Goal: Task Accomplishment & Management: Manage account settings

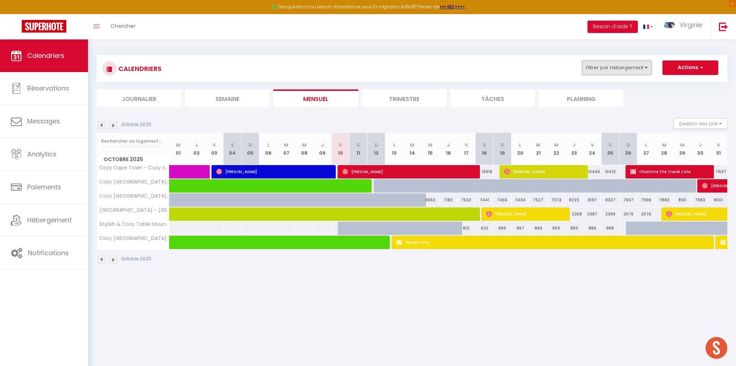
click at [633, 71] on button "Filtrer par hébergement" at bounding box center [616, 67] width 69 height 14
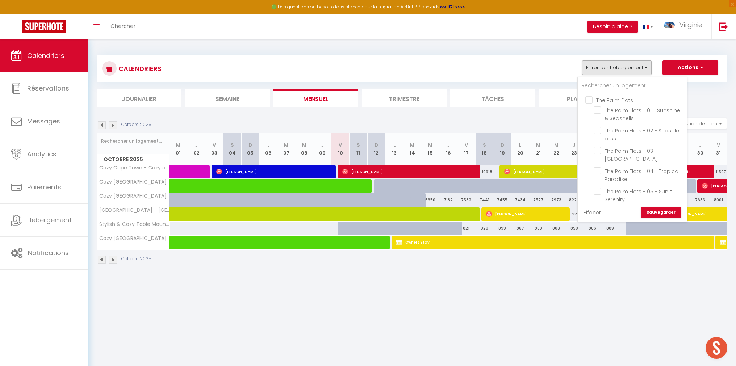
click at [587, 101] on input "The Palm Flats" at bounding box center [639, 99] width 109 height 7
checkbox input "true"
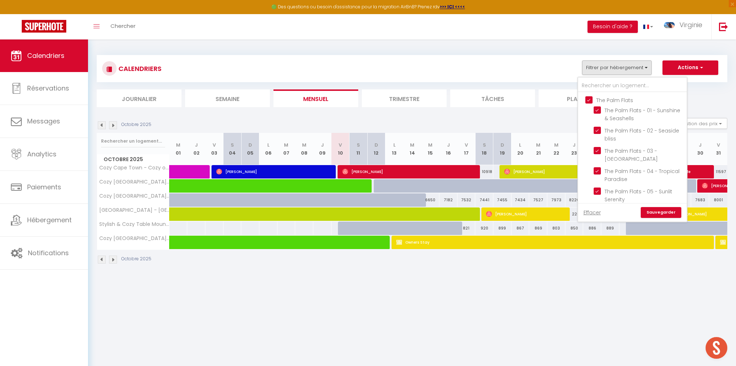
checkbox input "true"
checkbox input "false"
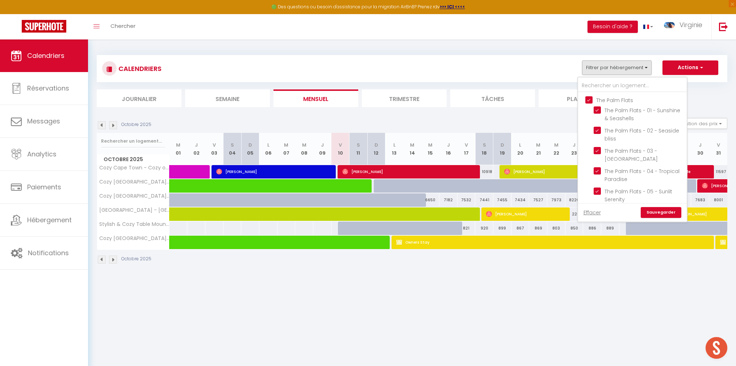
checkbox input "false"
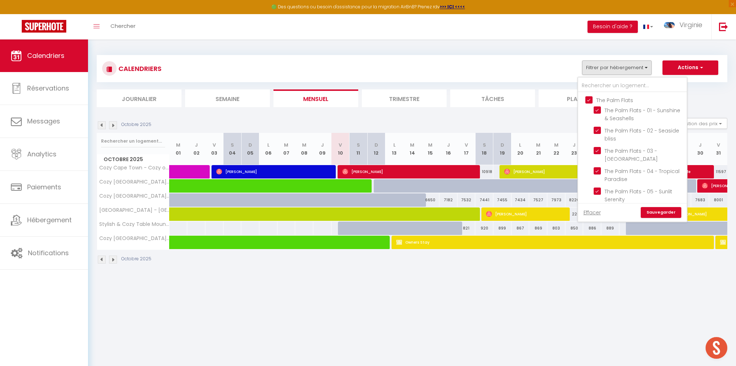
checkbox input "false"
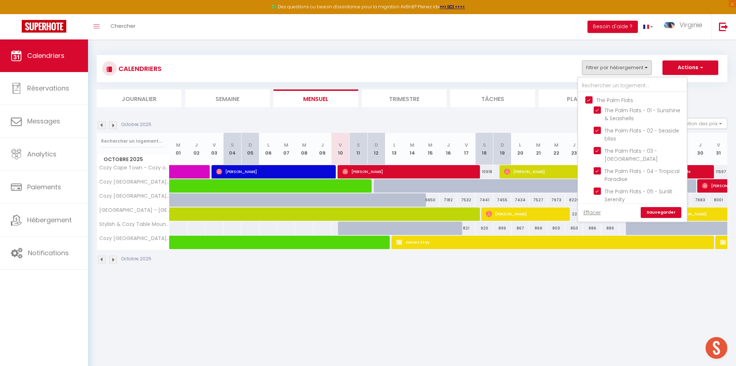
checkbox input "false"
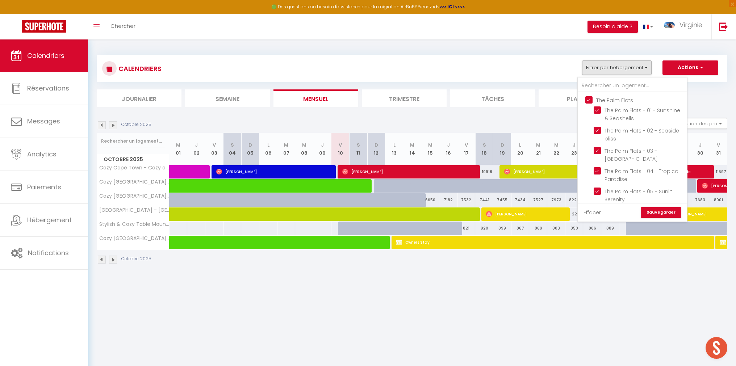
checkbox input "false"
click at [665, 216] on link "Sauvegarder" at bounding box center [660, 212] width 41 height 11
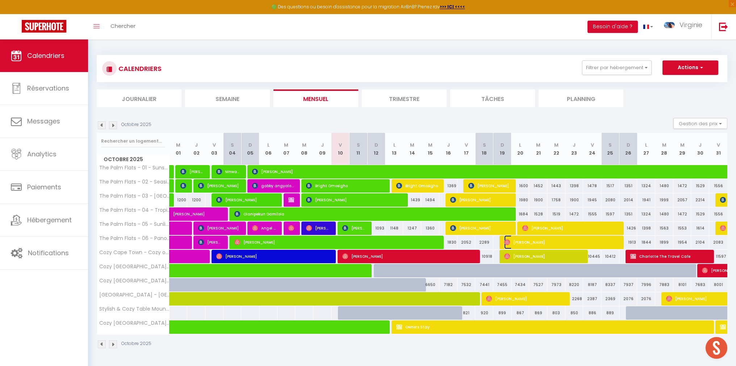
click at [522, 243] on span "[PERSON_NAME]" at bounding box center [561, 242] width 115 height 14
select select "OK"
select select "0"
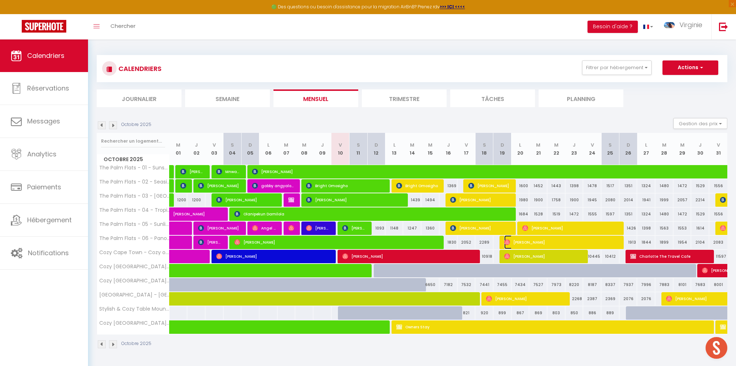
select select "1"
select select
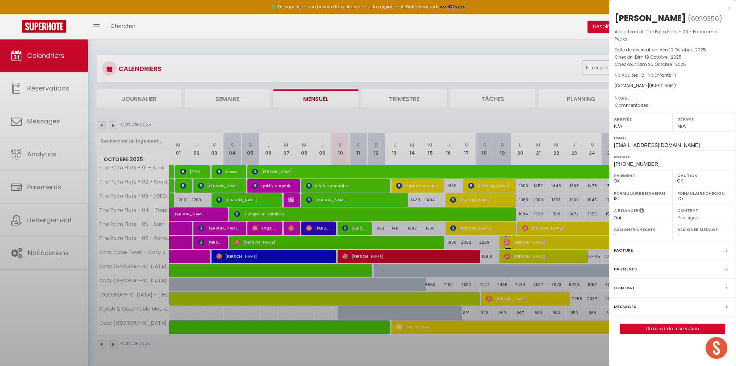
select select "16848"
select select "23967"
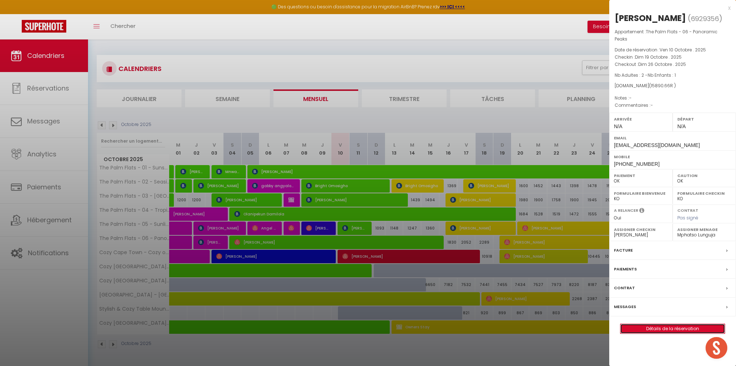
click at [663, 330] on link "Détails de la réservation" at bounding box center [672, 328] width 104 height 9
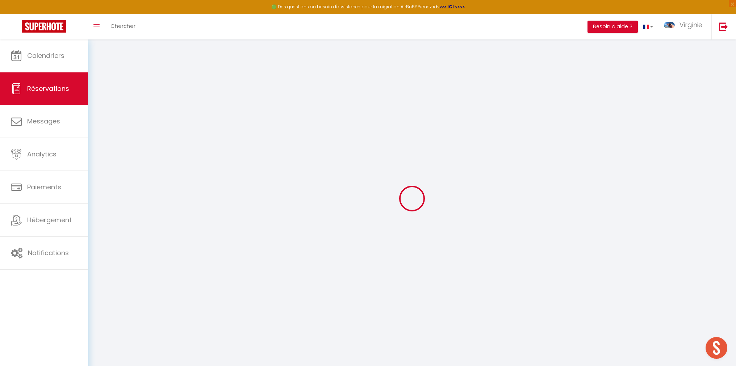
type input "Marjolaine"
type input "[PERSON_NAME]"
type input "[EMAIL_ADDRESS][DOMAIN_NAME]"
type input "[PHONE_NUMBER]"
select select
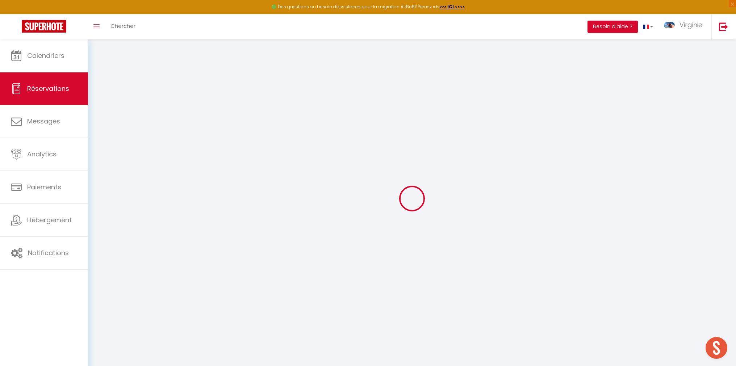
type input "2741.15"
select select "34131"
select select "1"
select select
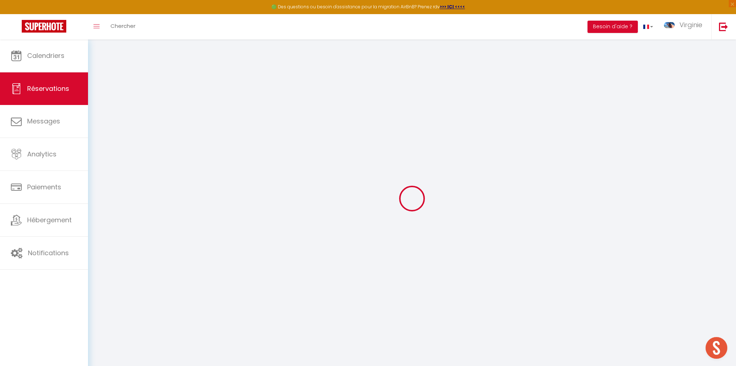
type input "2"
type input "1"
select select "12"
select select
type input "15030.66"
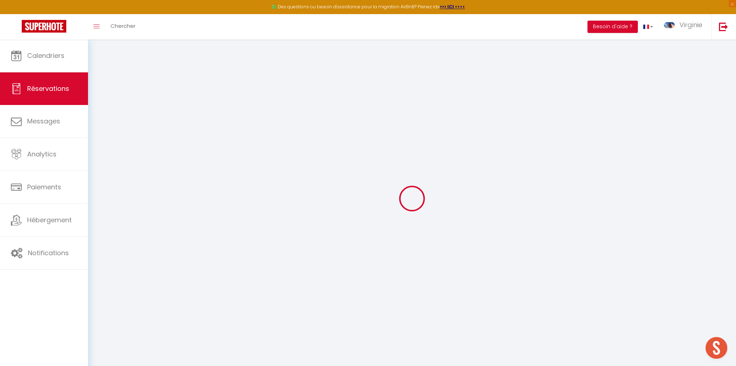
checkbox input "false"
type input "0"
select select "1"
type input "860"
type input "0"
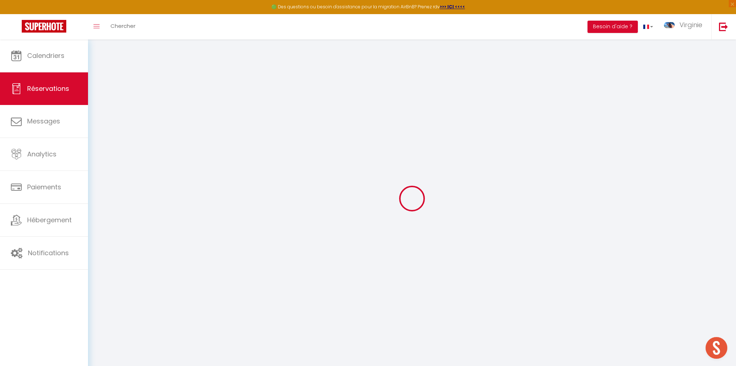
type input "0"
select select
select select "15"
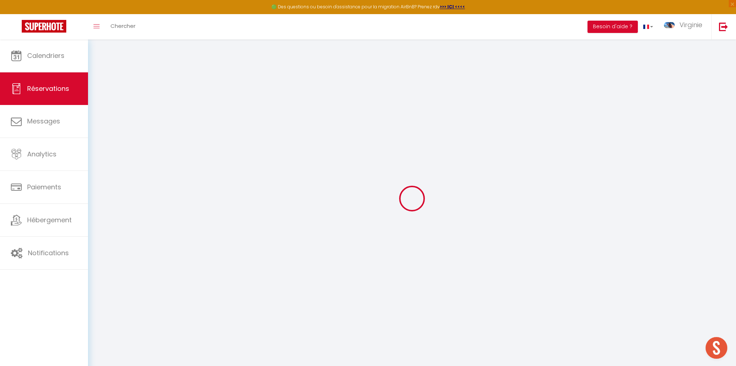
checkbox input "false"
select select
checkbox input "false"
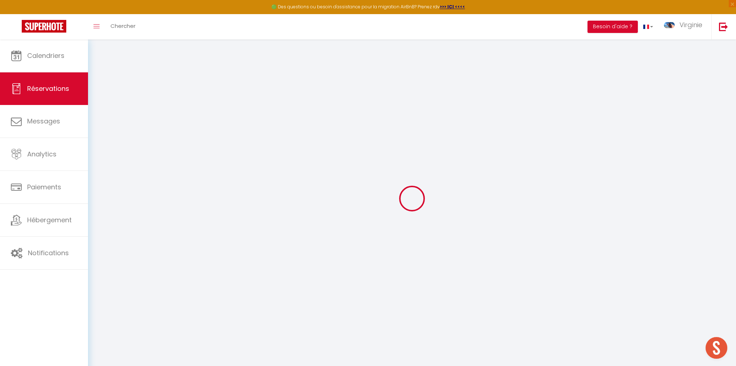
select select
checkbox input "false"
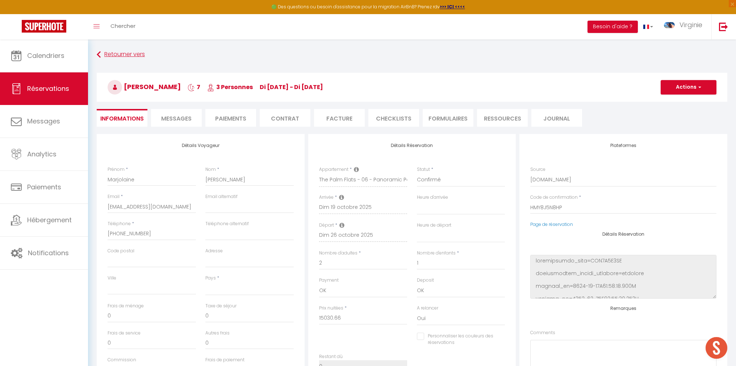
select select
type input "860"
select select
checkbox input "false"
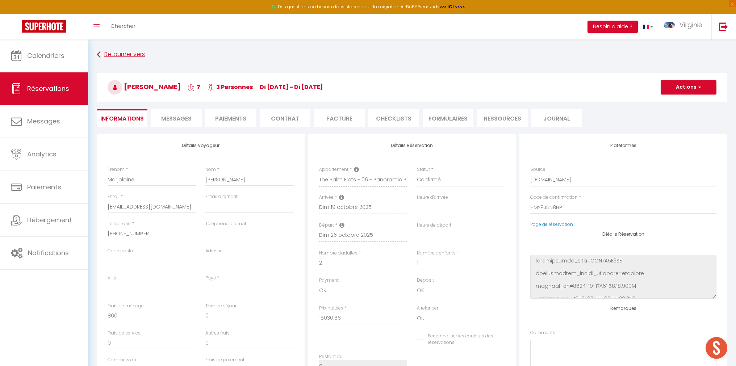
select select
checkbox input "false"
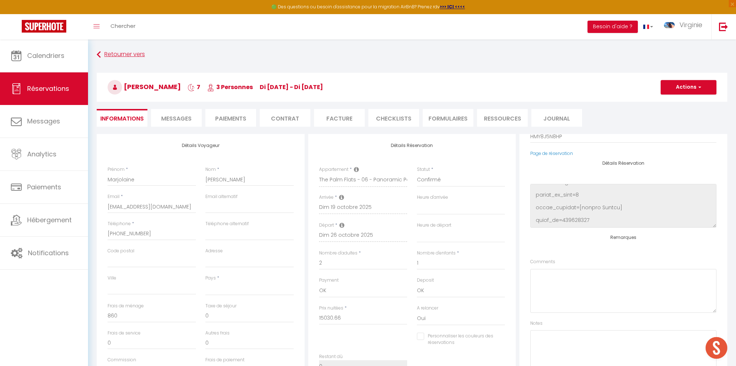
scroll to position [72, 0]
click at [563, 282] on textarea at bounding box center [623, 290] width 186 height 44
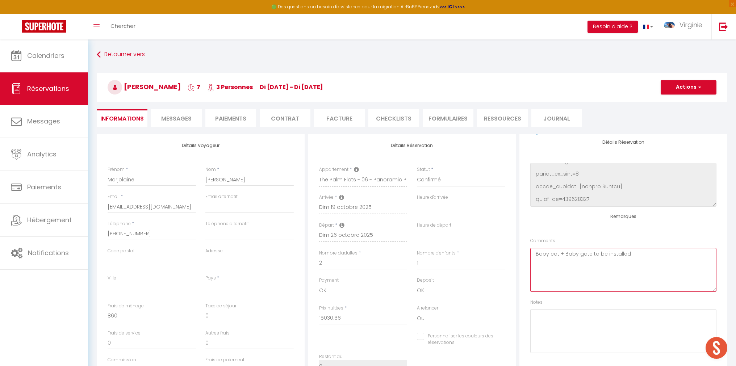
click at [622, 252] on textarea "Baby cot + Baby gate to be installed" at bounding box center [623, 270] width 186 height 44
click at [623, 252] on textarea "Baby cot + Baby gate to be installed" at bounding box center [623, 270] width 186 height 44
type textarea "Baby cot + Baby gate to be installed"
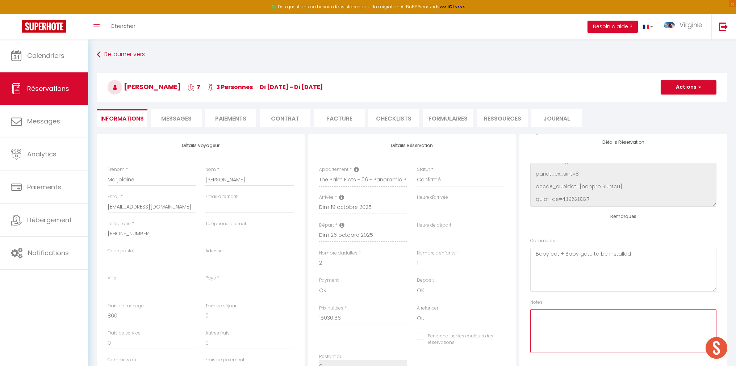
click at [597, 311] on textarea at bounding box center [623, 331] width 186 height 44
paste textarea "Baby cot + Baby gate to be installed"
type textarea "Baby cot + Baby gate to be installed"
click at [688, 88] on button "Actions" at bounding box center [688, 87] width 56 height 14
click at [676, 103] on link "Enregistrer" at bounding box center [680, 102] width 57 height 9
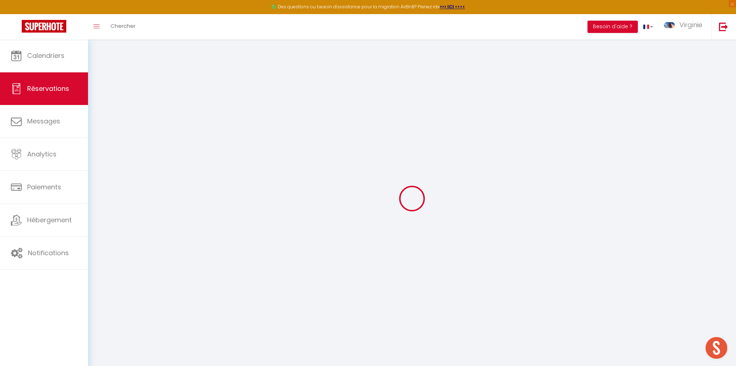
select select "not_cancelled"
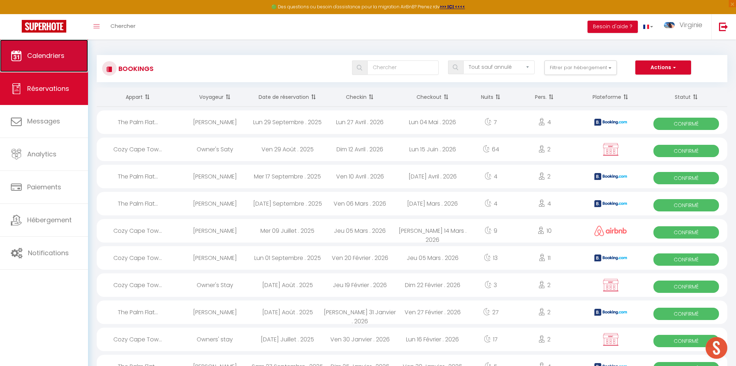
click at [50, 55] on span "Calendriers" at bounding box center [45, 55] width 37 height 9
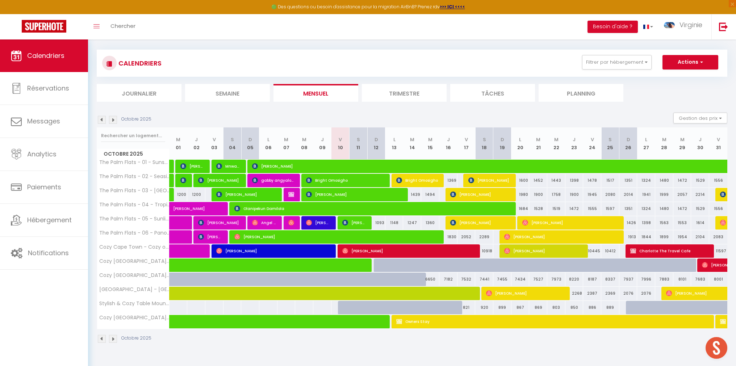
scroll to position [3, 0]
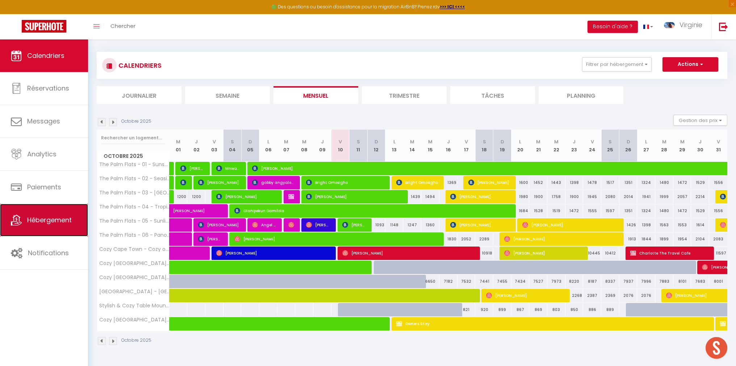
click at [56, 220] on span "Hébergement" at bounding box center [49, 219] width 45 height 9
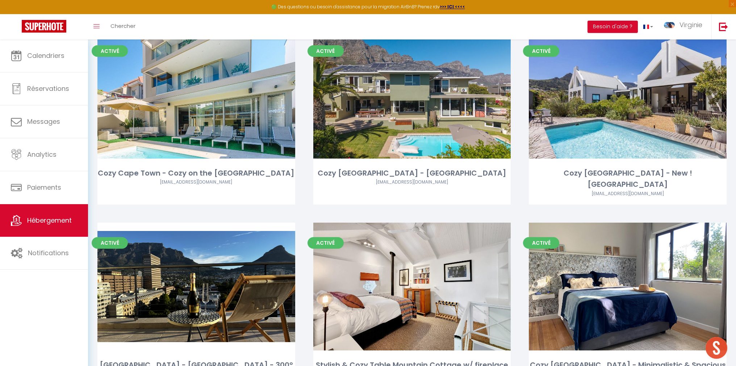
scroll to position [698, 0]
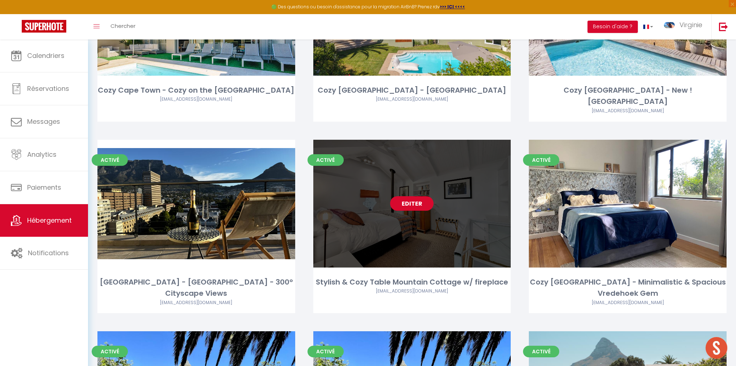
click at [414, 196] on link "Editer" at bounding box center [411, 203] width 43 height 14
click at [413, 196] on link "Editer" at bounding box center [411, 203] width 43 height 14
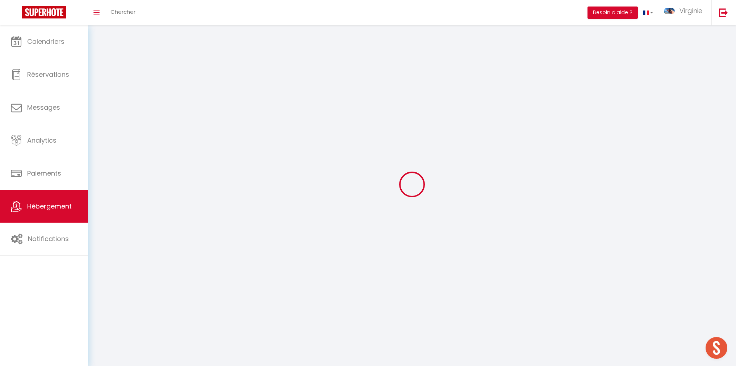
select select "1"
select select
select select "28"
select select
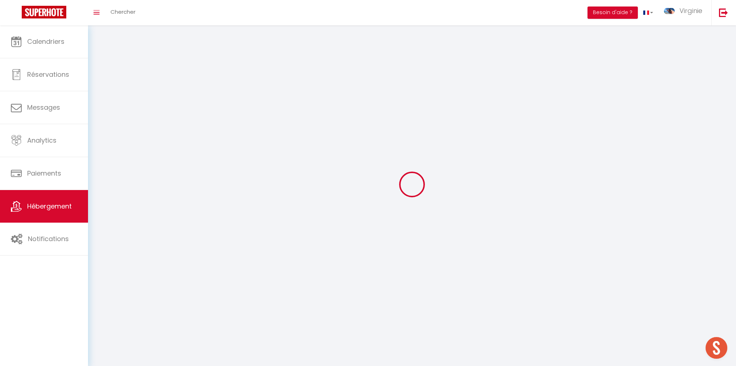
select select
checkbox input "false"
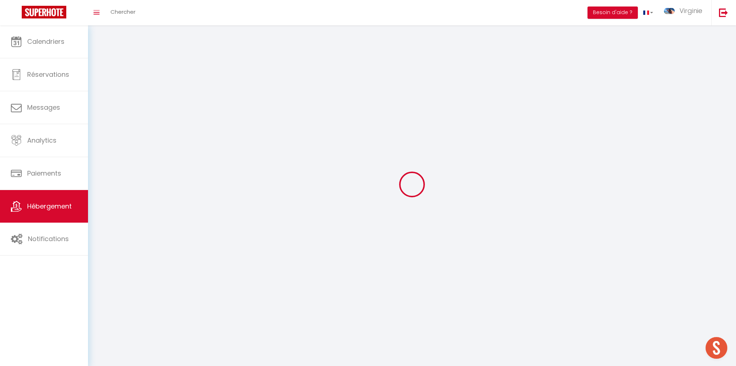
checkbox input "false"
select select
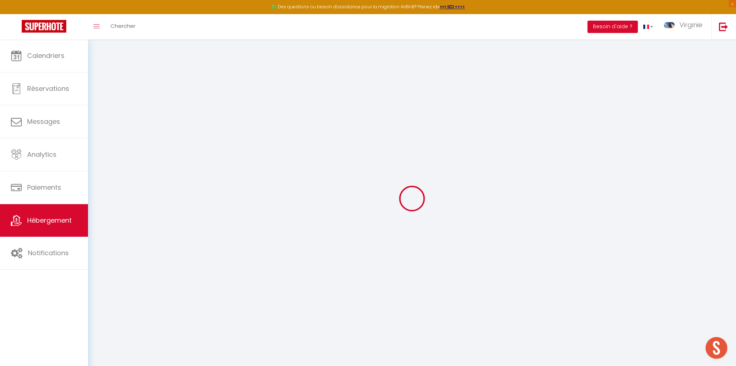
select select
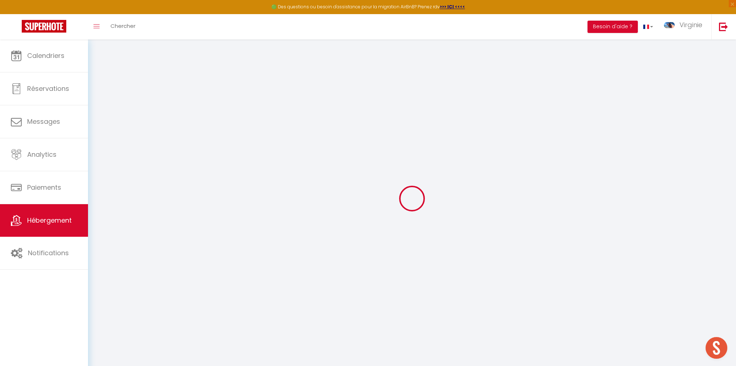
select select
checkbox input "false"
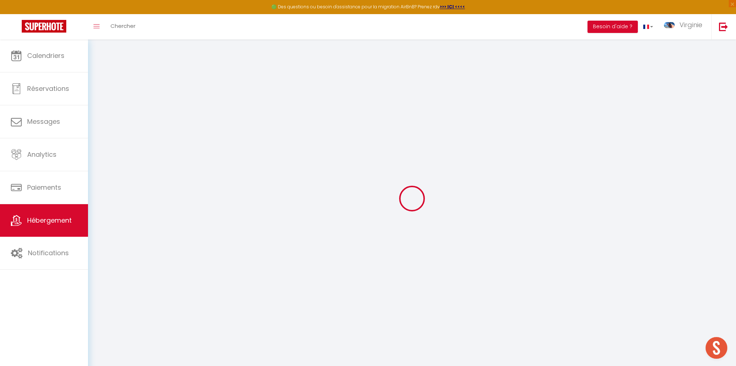
select select
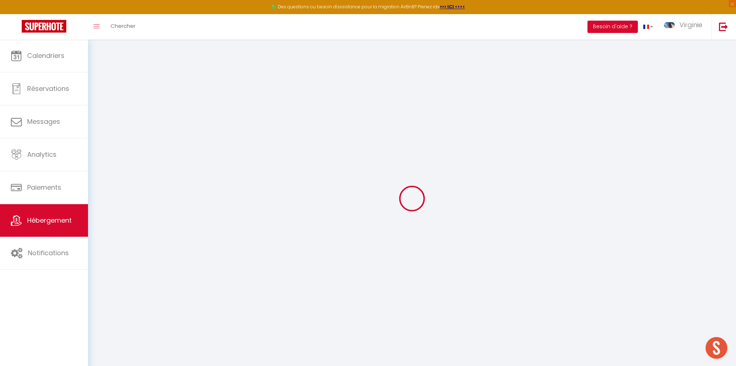
select select
checkbox input "false"
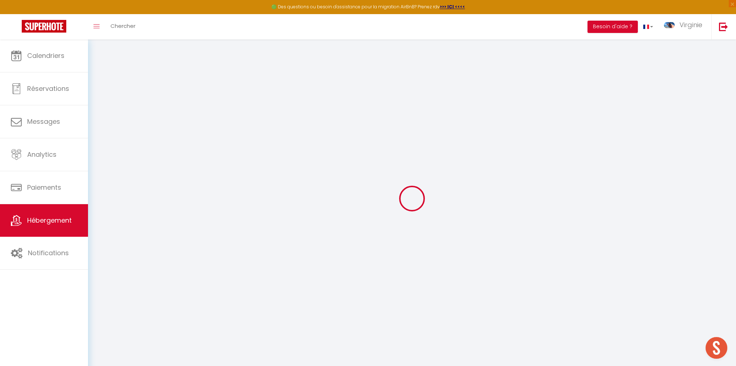
checkbox input "false"
select select
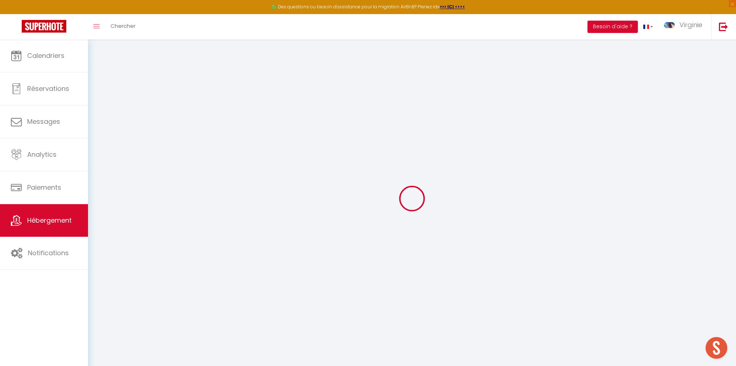
select select
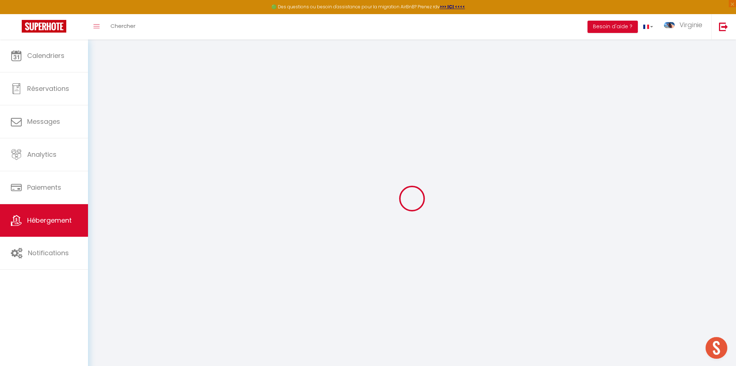
checkbox input "false"
select select
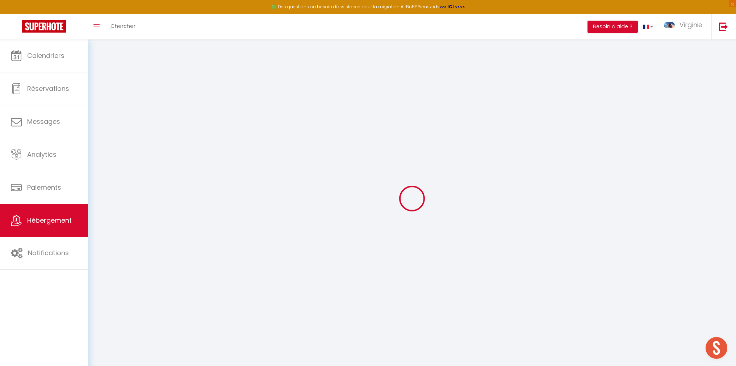
select select
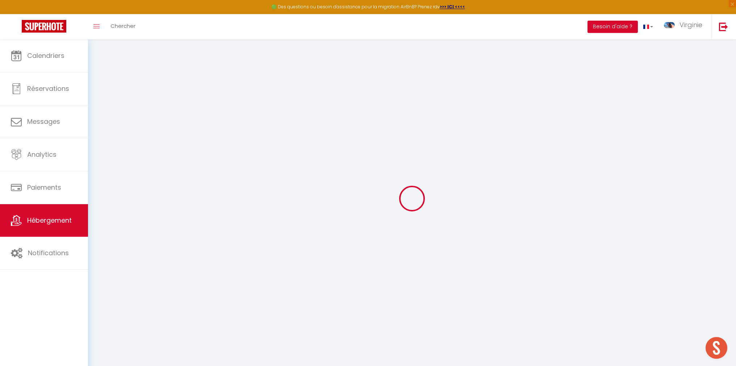
select select
checkbox input "false"
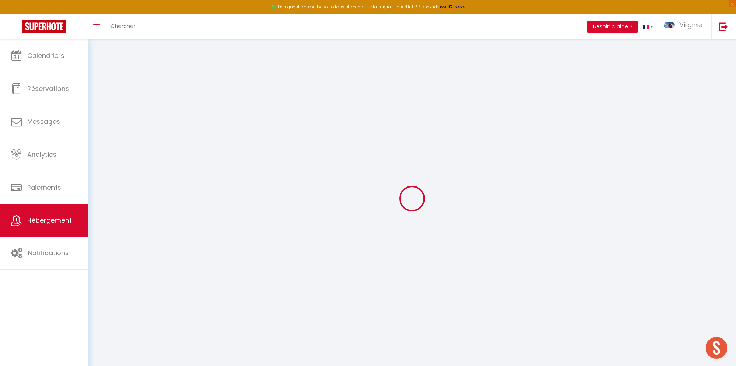
checkbox input "false"
select select
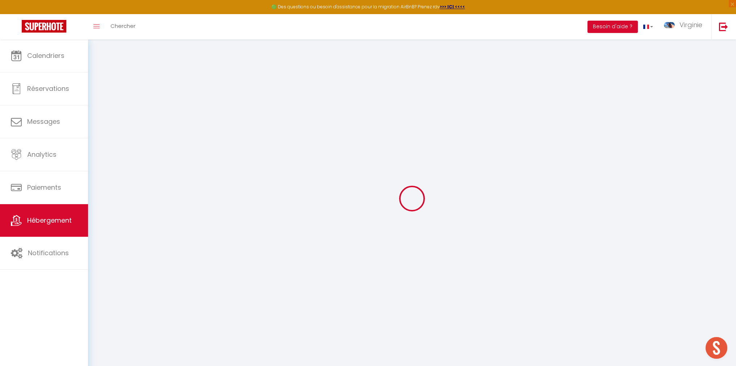
select select
checkbox input "false"
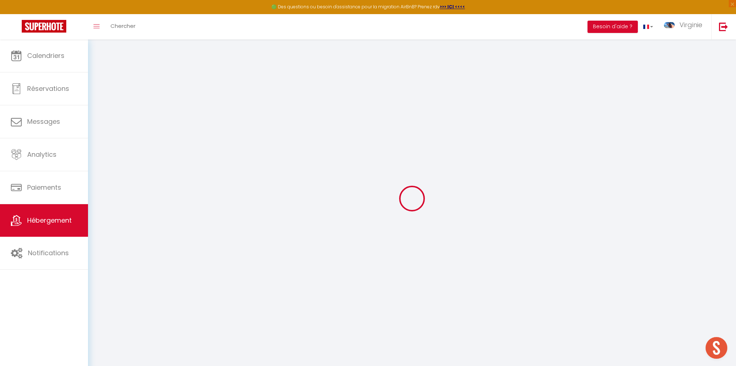
checkbox input "false"
select select
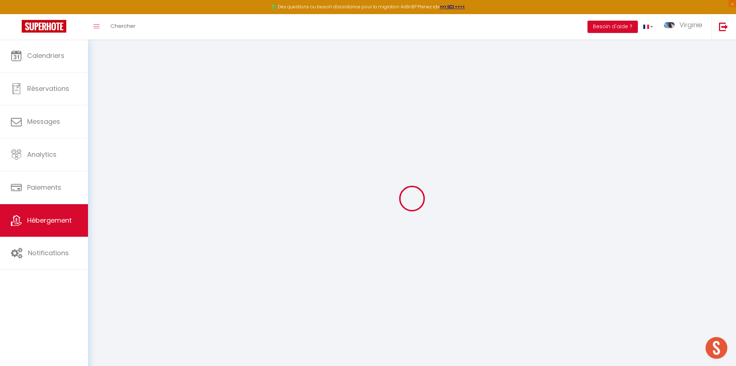
type input "Stylish & Cozy Table Mountain Cottage w/ fireplace"
type input "[PERSON_NAME] & [PERSON_NAME]"
type input "Feront & De Rooy"
type input "[STREET_ADDRESS]"
type input "8001"
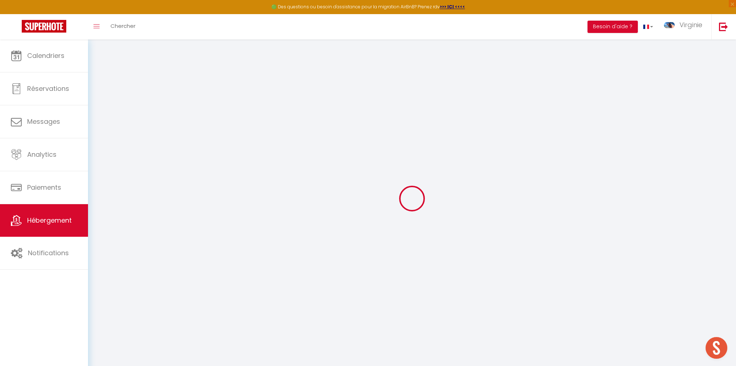
type input "[GEOGRAPHIC_DATA]"
select select "houses"
select select "2"
type input "800"
type input "500"
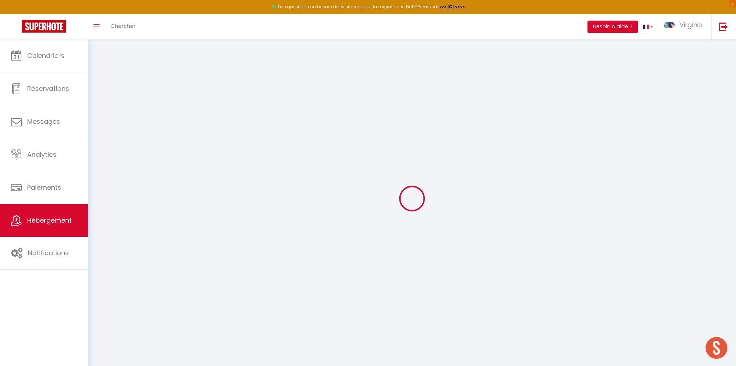
select select
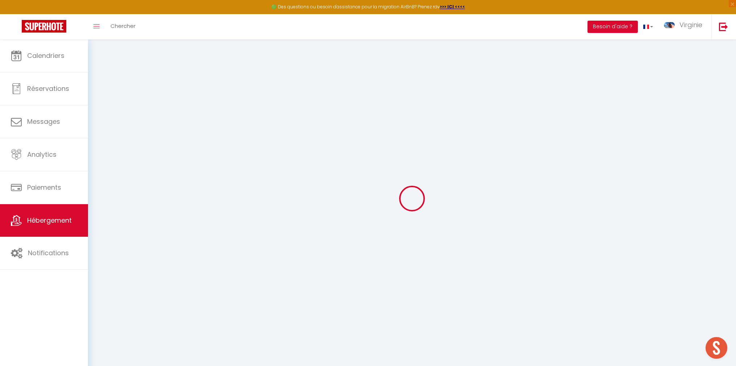
type input "[STREET_ADDRESS]"
type input "8001"
type input "[GEOGRAPHIC_DATA]"
select select "199"
type input "[EMAIL_ADDRESS][DOMAIN_NAME]"
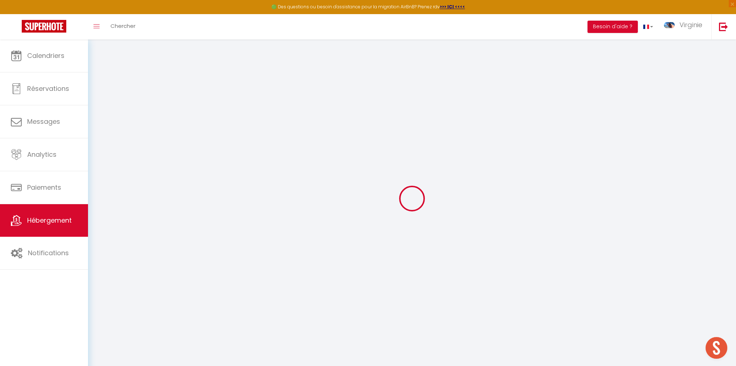
select select "6921"
checkbox input "false"
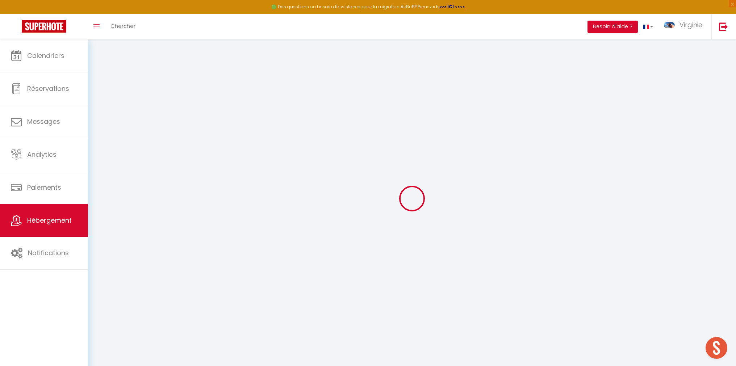
select select "91"
type input "500"
type input "0"
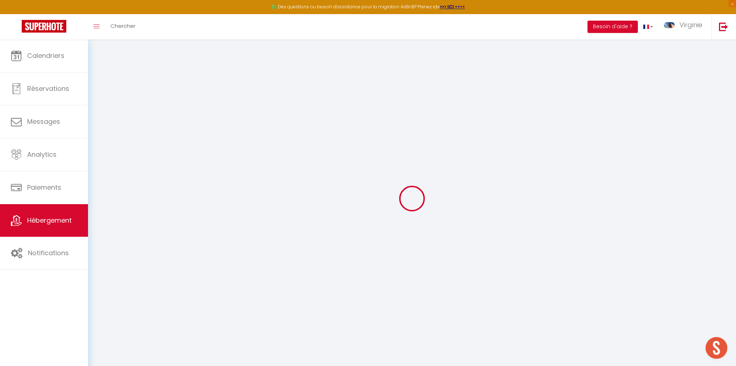
select select "cottage"
select select "16848"
select select "17390"
select select
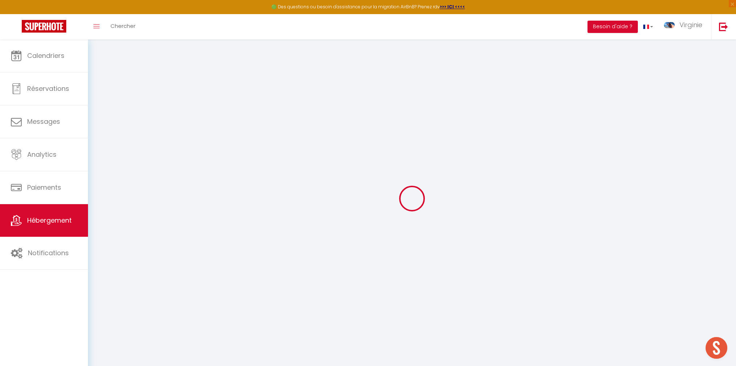
select select
checkbox input "false"
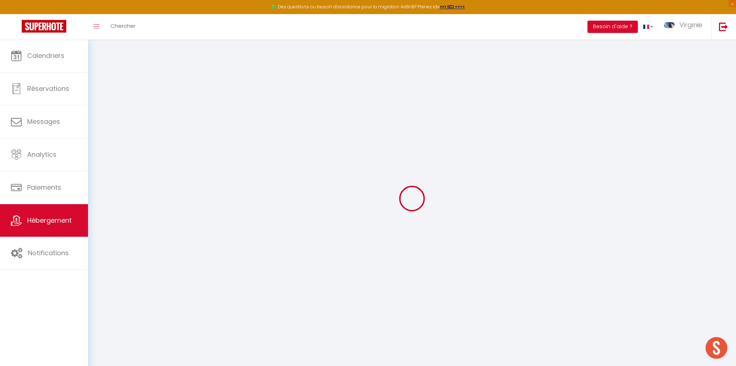
checkbox input "false"
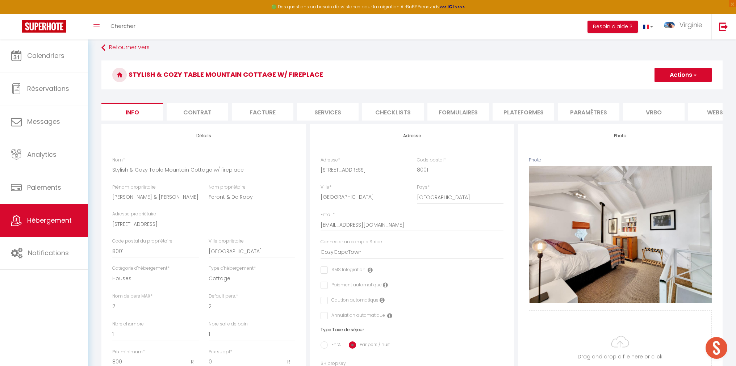
scroll to position [7, 0]
click at [216, 116] on li "Contrat" at bounding box center [198, 111] width 62 height 18
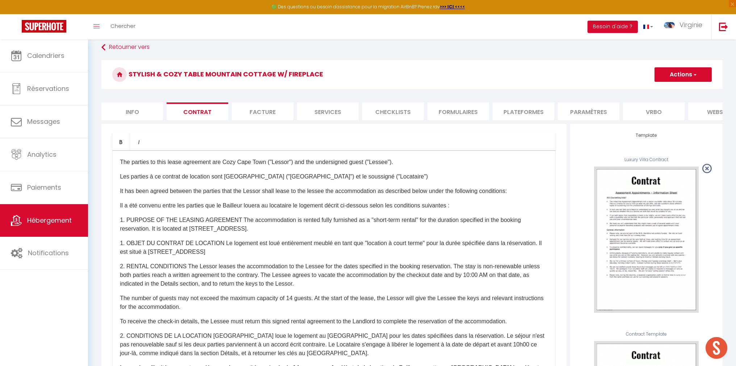
click at [259, 115] on li "Facture" at bounding box center [263, 111] width 62 height 18
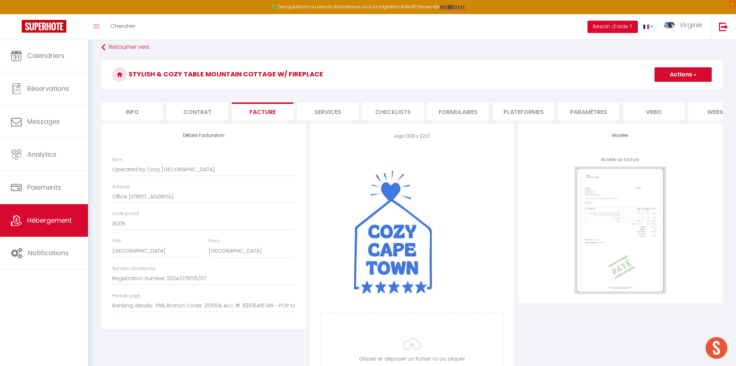
click at [311, 115] on li "Services" at bounding box center [328, 111] width 62 height 18
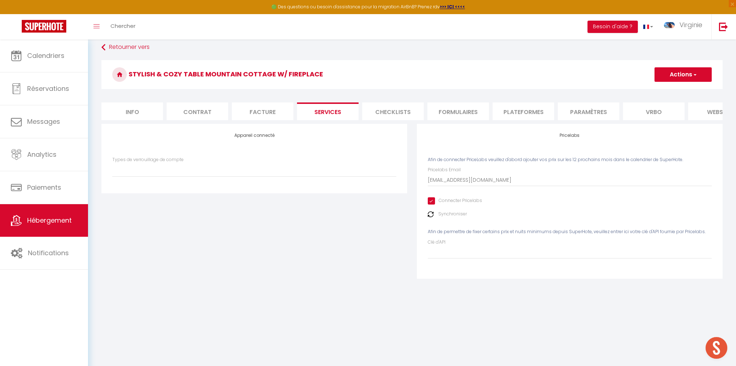
scroll to position [7, 0]
click at [394, 114] on li "Checklists" at bounding box center [393, 112] width 62 height 18
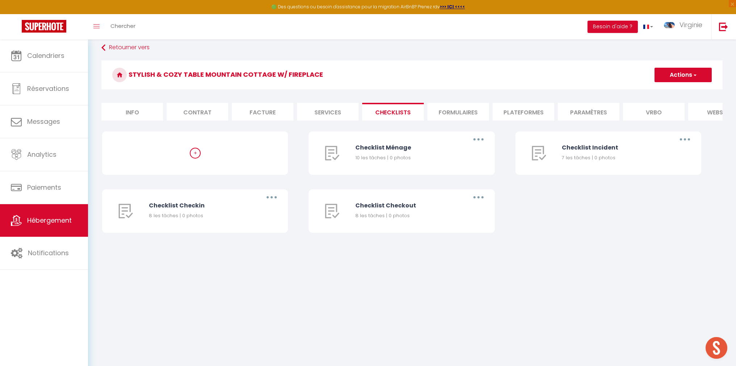
click at [463, 113] on li "Formulaires" at bounding box center [458, 112] width 62 height 18
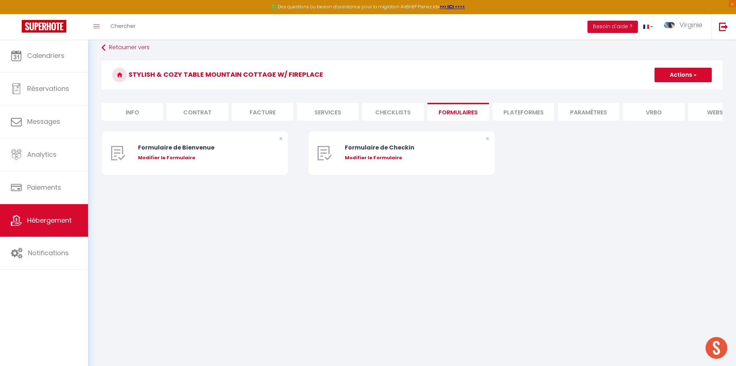
click at [528, 112] on li "Plateformes" at bounding box center [523, 112] width 62 height 18
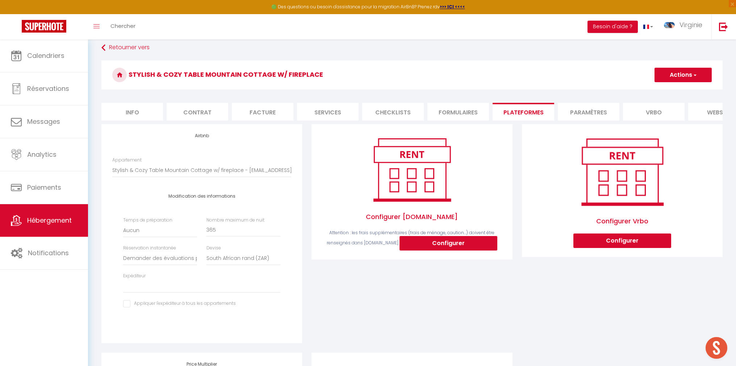
click at [592, 114] on li "Paramètres" at bounding box center [588, 112] width 62 height 18
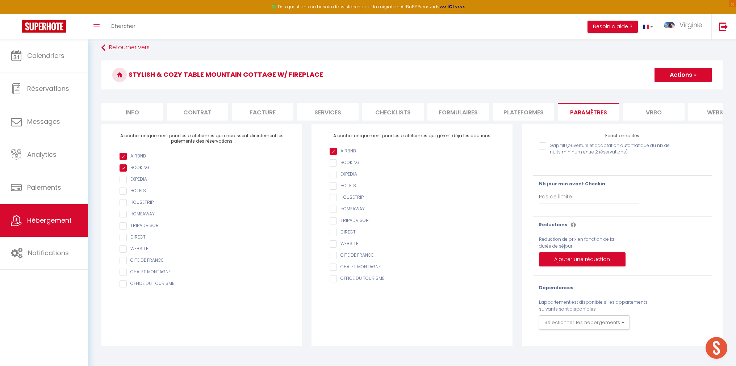
click at [537, 113] on li "Plateformes" at bounding box center [523, 112] width 62 height 18
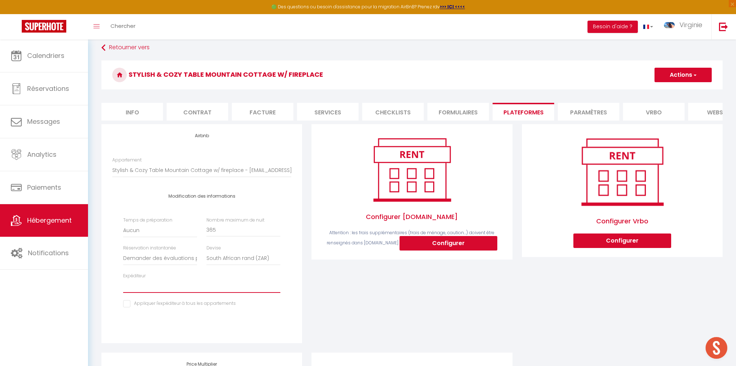
click at [189, 286] on select "[EMAIL_ADDRESS][PERSON_NAME][DOMAIN_NAME] [EMAIL_ADDRESS][DOMAIN_NAME] [EMAIL_A…" at bounding box center [201, 286] width 157 height 14
click at [123, 279] on select "[EMAIL_ADDRESS][PERSON_NAME][DOMAIN_NAME] [EMAIL_ADDRESS][DOMAIN_NAME] [EMAIL_A…" at bounding box center [201, 286] width 157 height 14
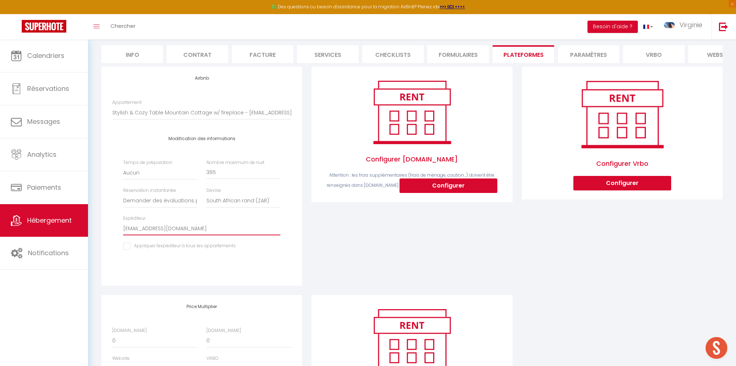
scroll to position [140, 0]
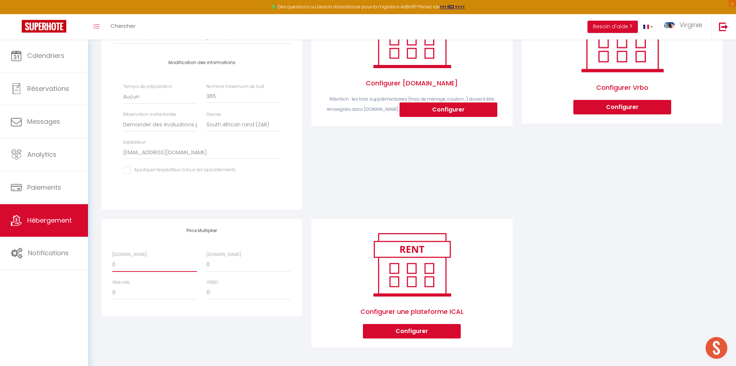
click at [166, 266] on select "0 + 1 % + 2 % + 3 % + 4 % + 5 % + 6 % + 7 % + 8 % + 9 %" at bounding box center [154, 265] width 85 height 14
click at [112, 258] on select "0 + 1 % + 2 % + 3 % + 4 % + 5 % + 6 % + 7 % + 8 % + 9 %" at bounding box center [154, 265] width 85 height 14
click at [224, 269] on select "0 + 1 % + 2 % + 3 % + 4 % + 5 % + 6 % + 7 % + 8 % + 9 %" at bounding box center [248, 265] width 85 height 14
click at [206, 258] on select "0 + 1 % + 2 % + 3 % + 4 % + 5 % + 6 % + 7 % + 8 % + 9 %" at bounding box center [248, 265] width 85 height 14
click at [157, 293] on select "0 + 1 % + 2 % + 3 % + 4 % + 5 % + 6 % + 7 % + 8 % + 9 %" at bounding box center [154, 293] width 85 height 14
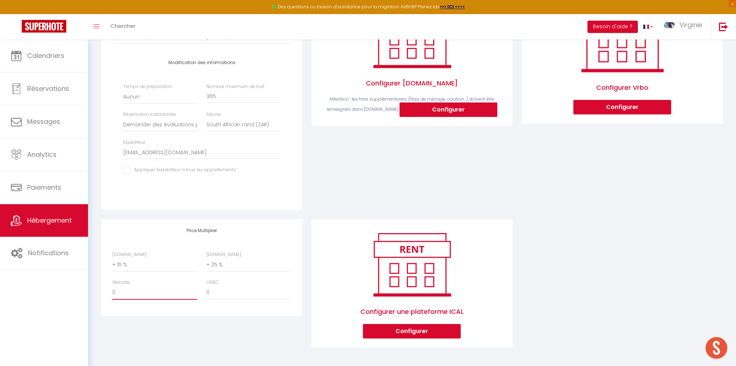
click at [112, 286] on select "0 + 1 % + 2 % + 3 % + 4 % + 5 % + 6 % + 7 % + 8 % + 9 %" at bounding box center [154, 293] width 85 height 14
click at [637, 268] on div "Airbnb Appartement Stylish & Cozy Table Mountain Cottage w/ fireplace - [EMAIL_…" at bounding box center [412, 174] width 630 height 366
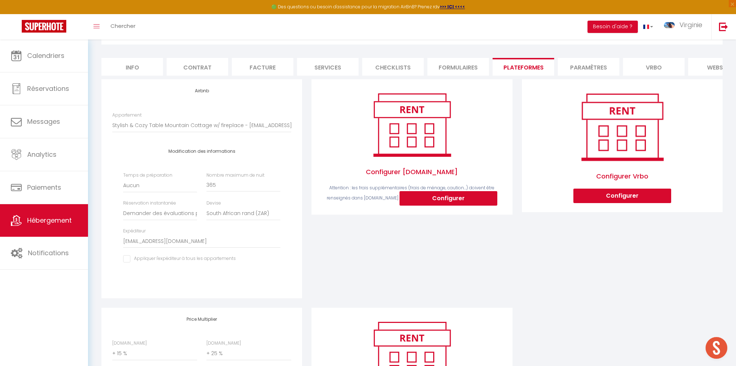
scroll to position [0, 0]
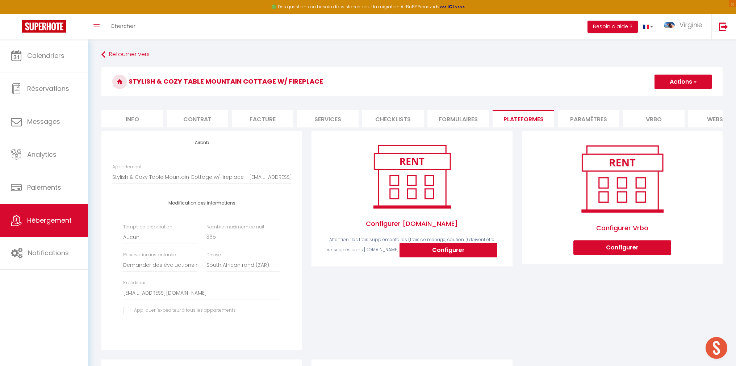
click at [684, 81] on button "Actions" at bounding box center [682, 82] width 57 height 14
click at [672, 99] on link "Enregistrer" at bounding box center [682, 97] width 57 height 9
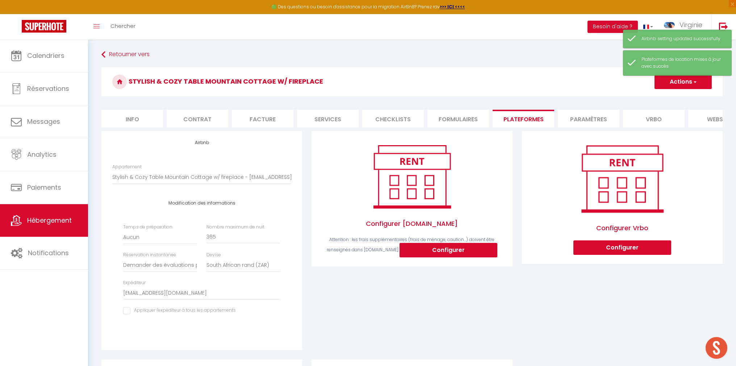
click at [132, 120] on li "Info" at bounding box center [132, 119] width 62 height 18
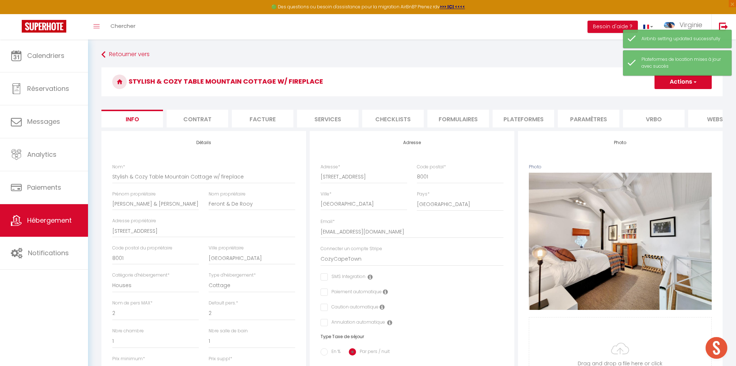
click at [133, 122] on li "Info" at bounding box center [132, 119] width 62 height 18
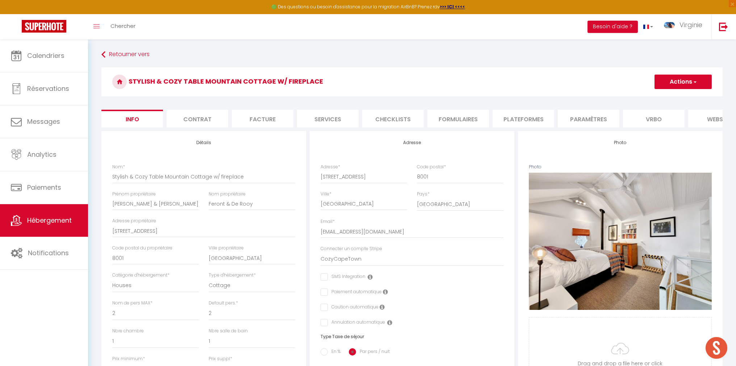
scroll to position [3, 0]
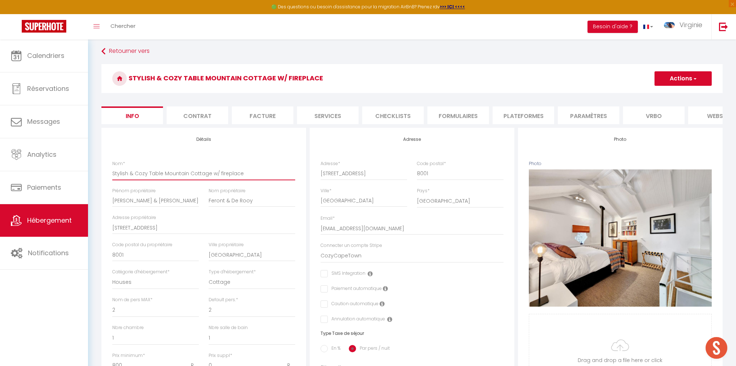
click at [176, 174] on input "Stylish & Cozy Table Mountain Cottage w/ fireplace" at bounding box center [203, 173] width 183 height 13
click at [113, 173] on input "Stylish & Cozy Table Mountain Cottage w/ fireplace" at bounding box center [203, 173] width 183 height 13
drag, startPoint x: 244, startPoint y: 174, endPoint x: 253, endPoint y: 174, distance: 9.4
click at [244, 174] on input "Squirrel Leap - Stylish & Cozy Table Mountain Cottage w/ fireplace" at bounding box center [203, 173] width 183 height 13
click at [252, 173] on input "Squirrel Leap - Stylish & Cozy Table Mountain Cottage" at bounding box center [203, 173] width 183 height 13
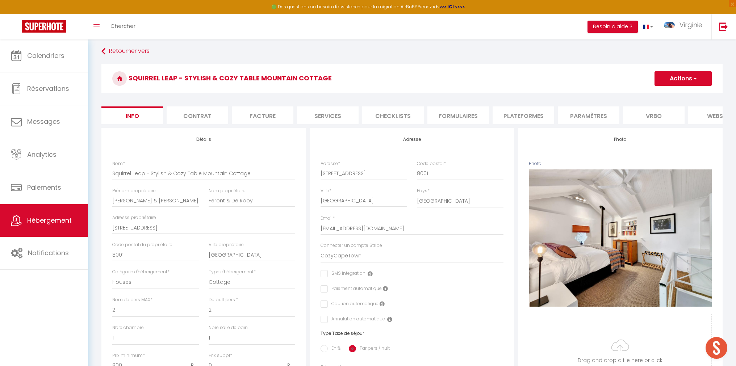
click at [665, 78] on button "Actions" at bounding box center [682, 78] width 57 height 14
click at [655, 96] on input "Enregistrer" at bounding box center [654, 94] width 27 height 7
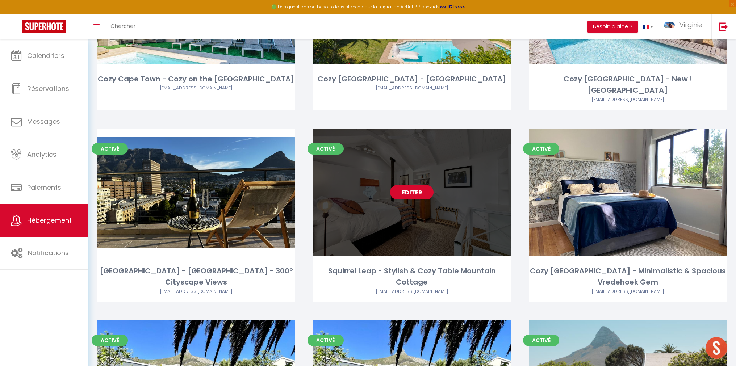
scroll to position [715, 0]
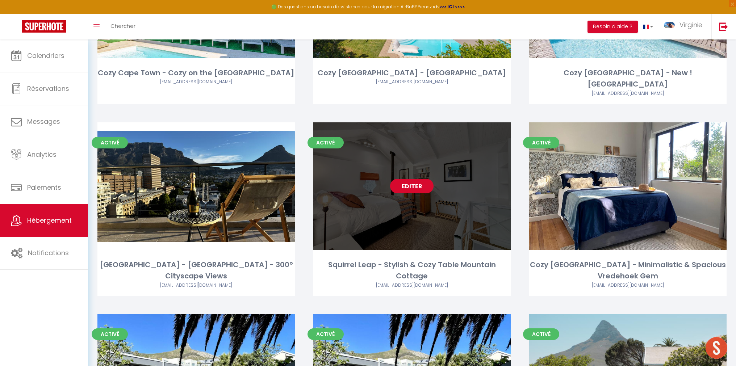
click at [409, 179] on link "Editer" at bounding box center [411, 186] width 43 height 14
click at [412, 179] on link "Editer" at bounding box center [411, 186] width 43 height 14
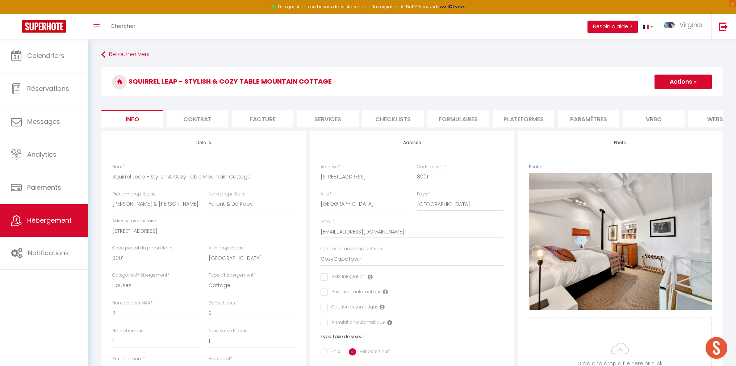
click at [529, 119] on li "Plateformes" at bounding box center [523, 119] width 62 height 18
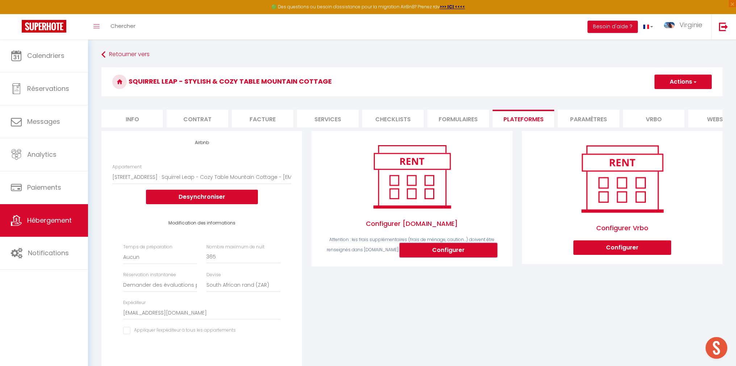
click at [440, 251] on button "Configurer" at bounding box center [448, 250] width 98 height 14
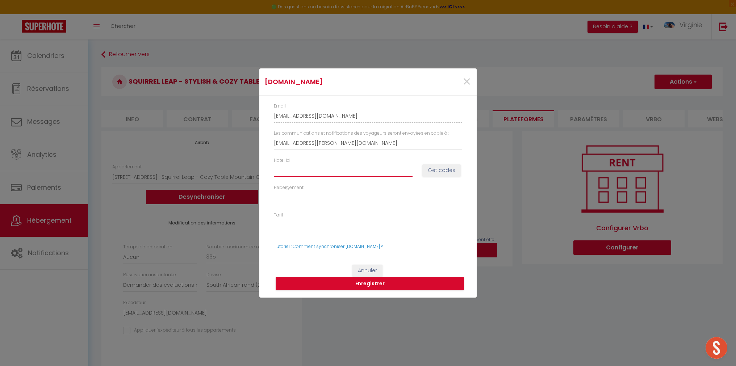
click at [295, 172] on input "Hotel id" at bounding box center [343, 170] width 139 height 13
click at [442, 166] on button "Get codes" at bounding box center [441, 170] width 38 height 12
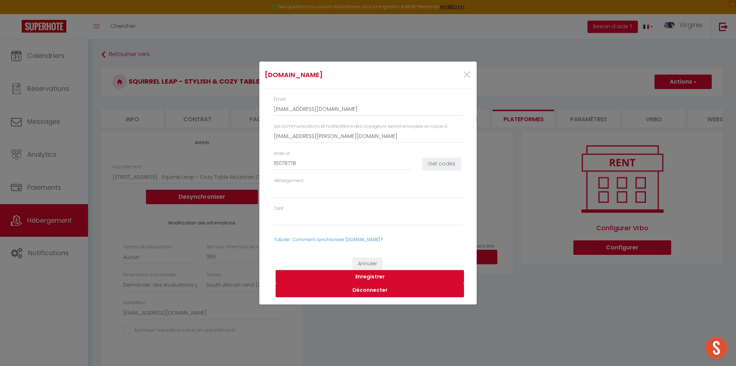
click at [372, 277] on button "Enregistrer" at bounding box center [369, 277] width 188 height 14
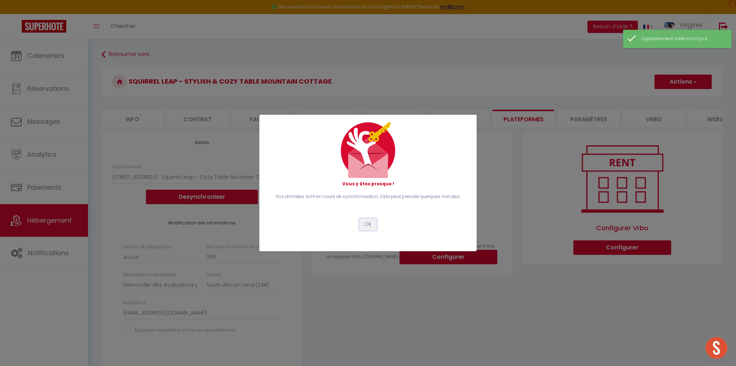
click at [369, 224] on button "OK" at bounding box center [368, 224] width 18 height 12
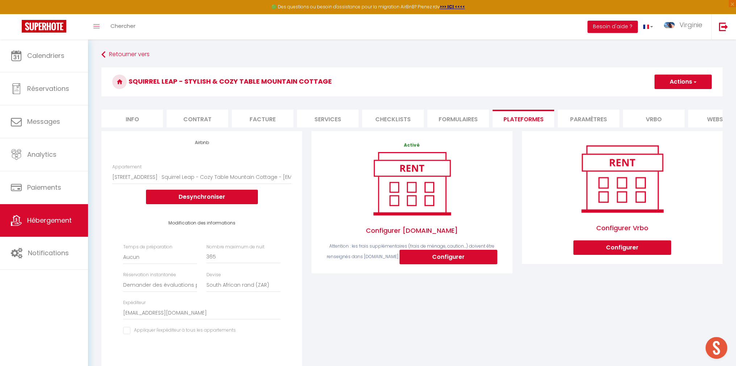
click at [681, 83] on button "Actions" at bounding box center [682, 82] width 57 height 14
click at [673, 98] on link "Enregistrer" at bounding box center [682, 97] width 57 height 9
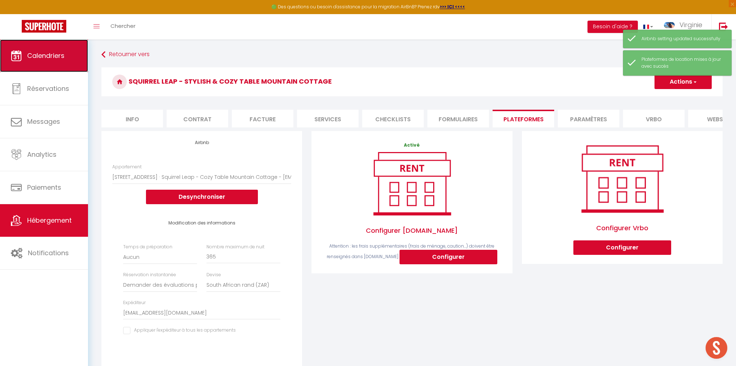
click at [68, 59] on link "Calendriers" at bounding box center [44, 55] width 88 height 33
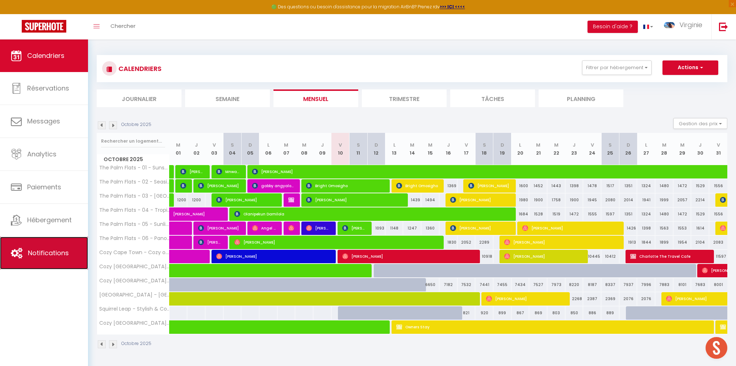
click at [55, 252] on span "Notifications" at bounding box center [48, 252] width 41 height 9
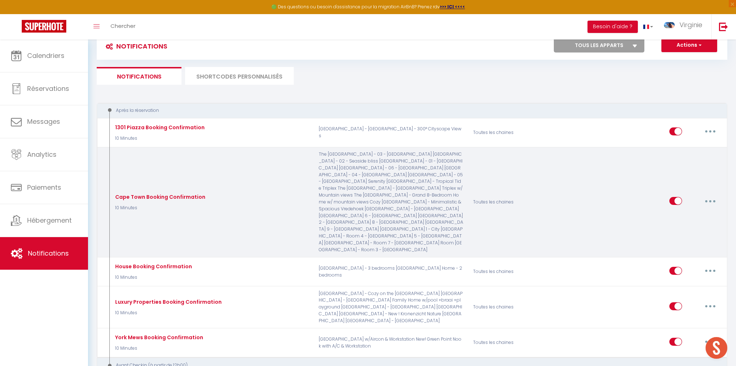
scroll to position [23, 0]
click at [707, 194] on button "button" at bounding box center [710, 200] width 20 height 12
click at [698, 211] on link "Editer" at bounding box center [691, 217] width 54 height 12
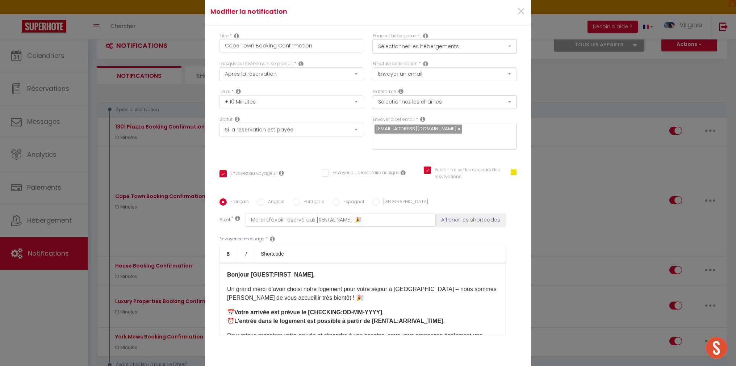
click at [469, 52] on button "Sélectionner les hébergements" at bounding box center [444, 46] width 144 height 14
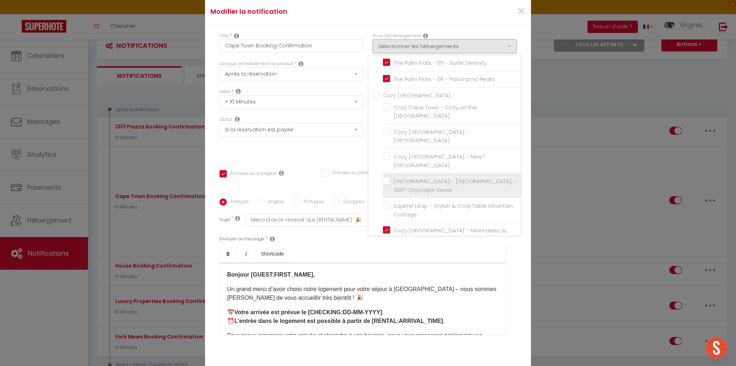
scroll to position [93, 0]
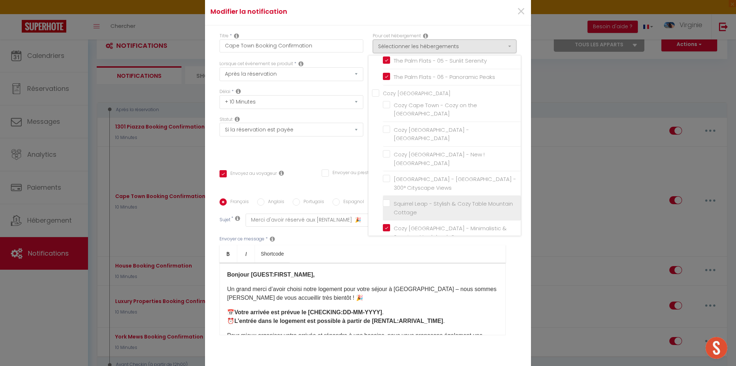
click at [442, 205] on input "Squirrel Leap - Stylish & Cozy Table Mountain Cottage" at bounding box center [452, 208] width 138 height 7
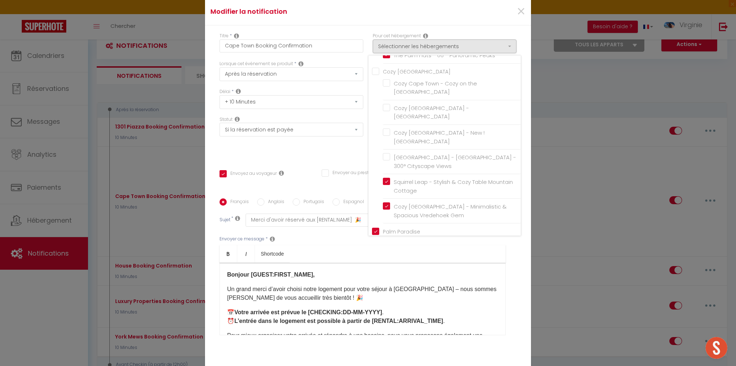
click at [516, 257] on div "Français Anglais Portugais Espagnol Italien Sujet * Merci d'avoir réservé aux […" at bounding box center [368, 271] width 300 height 146
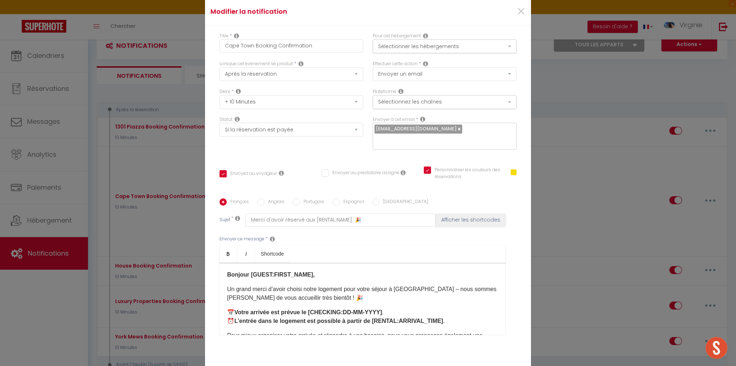
scroll to position [44, 0]
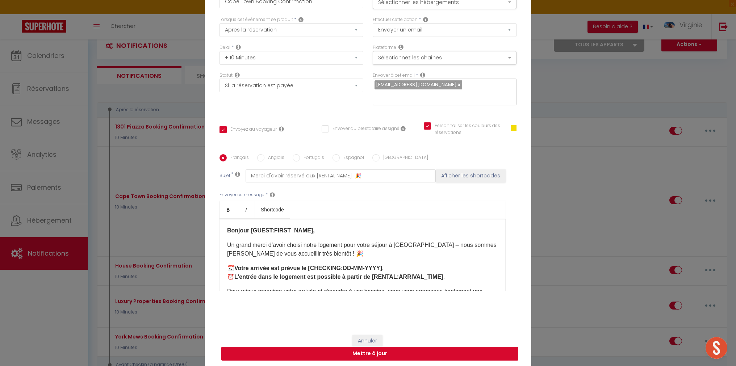
click at [383, 350] on button "Mettre à jour" at bounding box center [369, 354] width 297 height 14
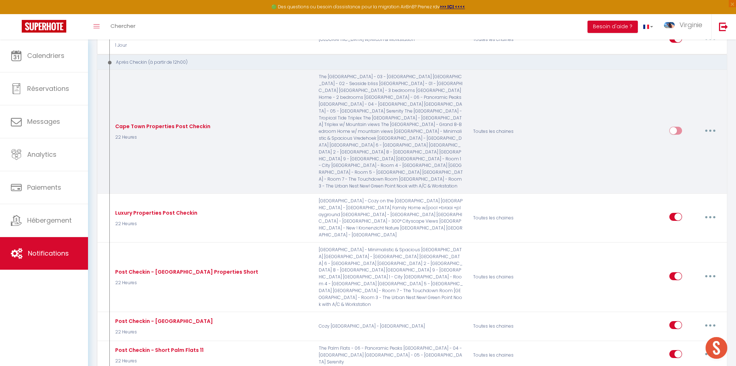
scroll to position [945, 0]
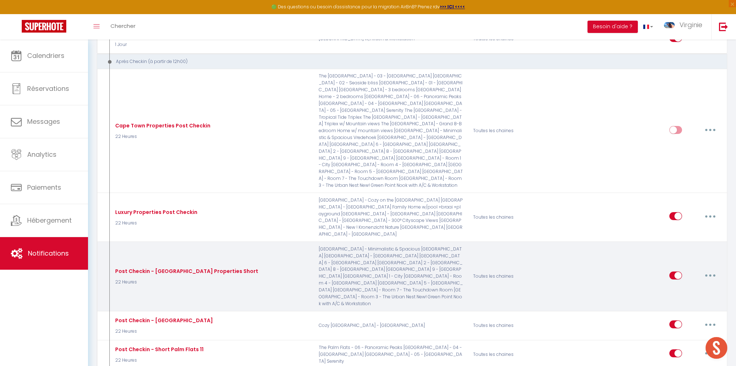
click at [708, 270] on button "button" at bounding box center [710, 276] width 20 height 12
click at [675, 286] on link "Editer" at bounding box center [691, 292] width 54 height 12
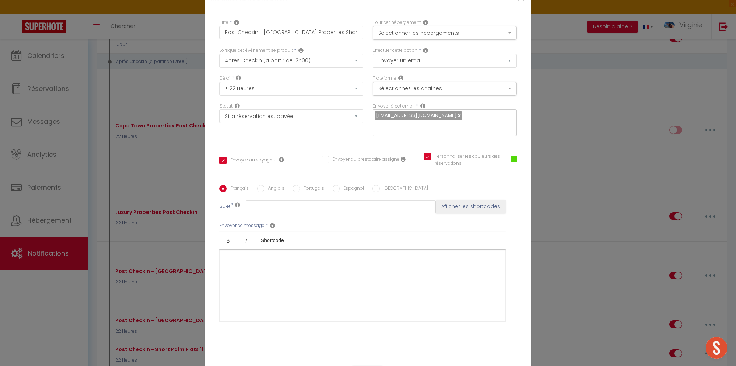
scroll to position [13, 0]
click at [471, 41] on button "Sélectionner les hébergements" at bounding box center [444, 34] width 144 height 14
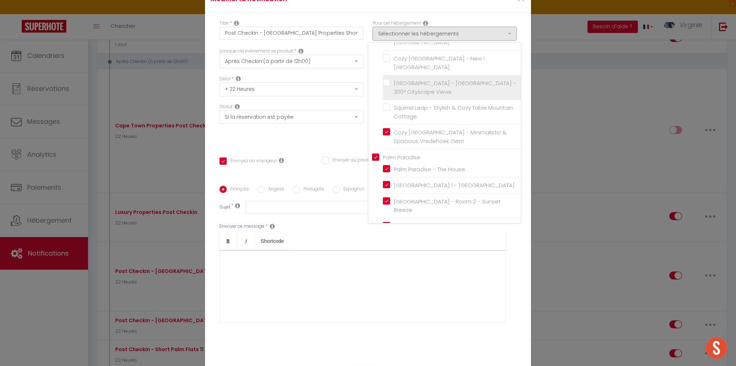
scroll to position [177, 0]
click at [441, 99] on li "Squirrel Leap - Stylish & Cozy Table Mountain Cottage" at bounding box center [452, 111] width 138 height 25
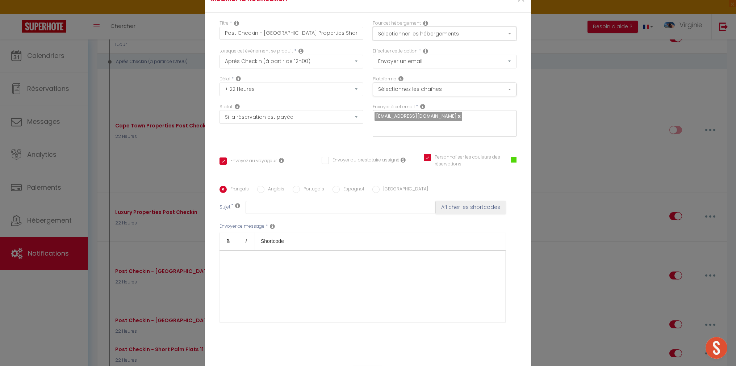
click at [456, 41] on button "Sélectionner les hébergements" at bounding box center [444, 34] width 144 height 14
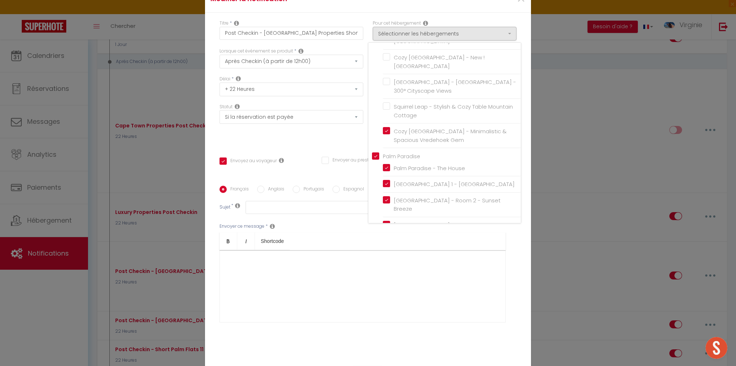
click at [390, 102] on label "Squirrel Leap - Stylish & Cozy Table Mountain Cottage" at bounding box center [453, 110] width 126 height 17
click at [387, 108] on input "Squirrel Leap - Stylish & Cozy Table Mountain Cottage" at bounding box center [452, 111] width 138 height 7
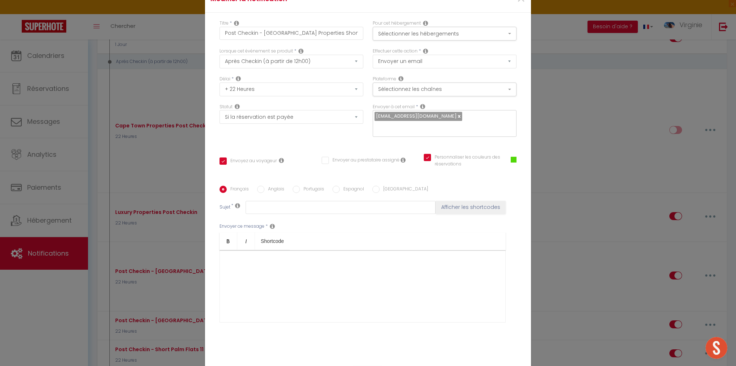
click at [363, 113] on div "Statut Aucun Si la réservation est payée Si réservation non payée Si la caution…" at bounding box center [291, 124] width 153 height 41
click at [272, 186] on label "Anglais" at bounding box center [274, 190] width 20 height 8
click at [264, 186] on input "Anglais" at bounding box center [260, 189] width 7 height 7
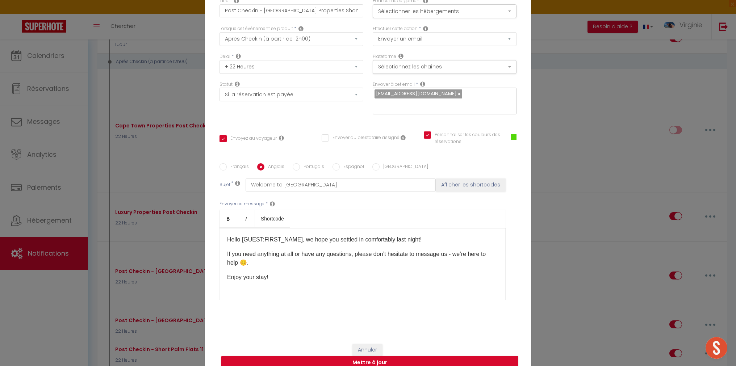
scroll to position [36, 0]
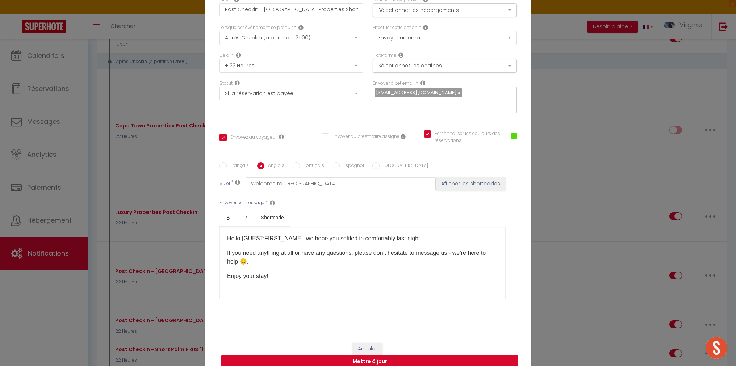
click at [373, 357] on button "Mettre à jour" at bounding box center [369, 362] width 297 height 14
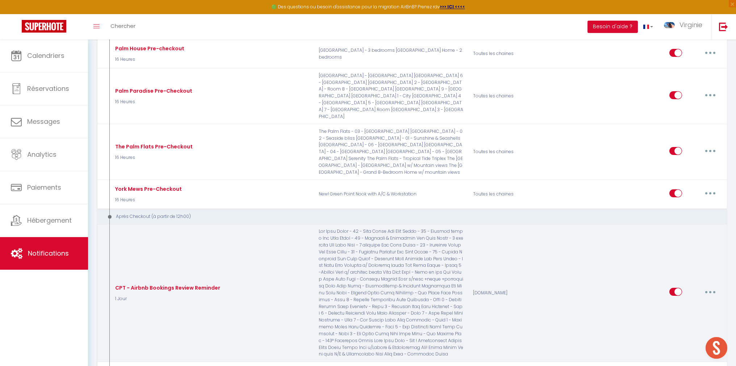
scroll to position [1471, 0]
click at [710, 290] on icon "button" at bounding box center [710, 291] width 2 height 2
click at [697, 301] on link "Editer" at bounding box center [691, 307] width 54 height 12
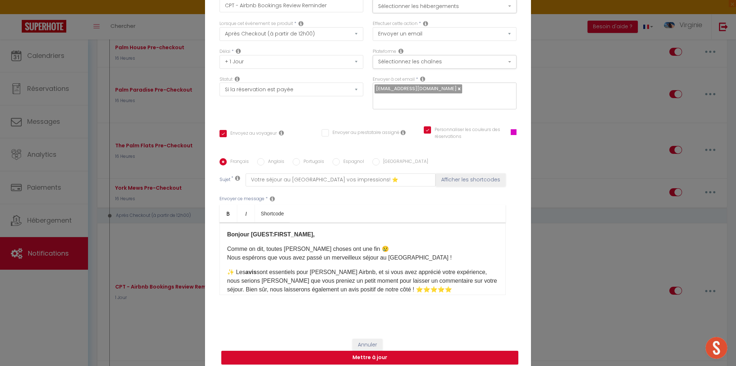
click at [467, 11] on button "Sélectionner les hébergements" at bounding box center [444, 6] width 144 height 14
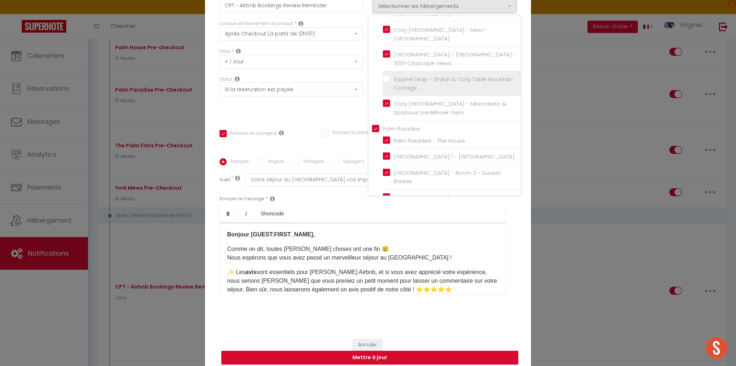
click at [388, 80] on input "Squirrel Leap - Stylish & Cozy Table Mountain Cottage" at bounding box center [452, 83] width 138 height 7
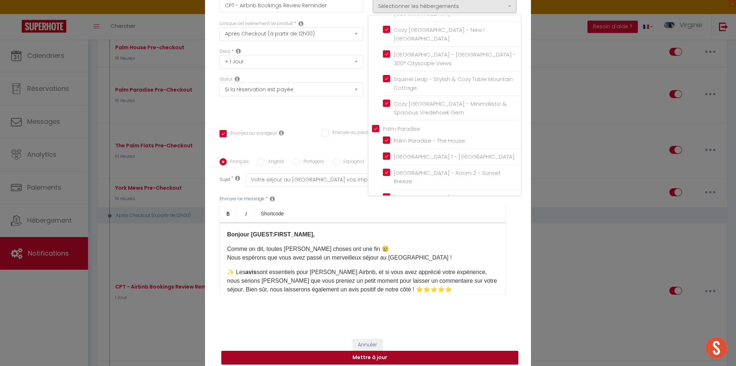
click at [391, 356] on button "Mettre à jour" at bounding box center [369, 358] width 297 height 14
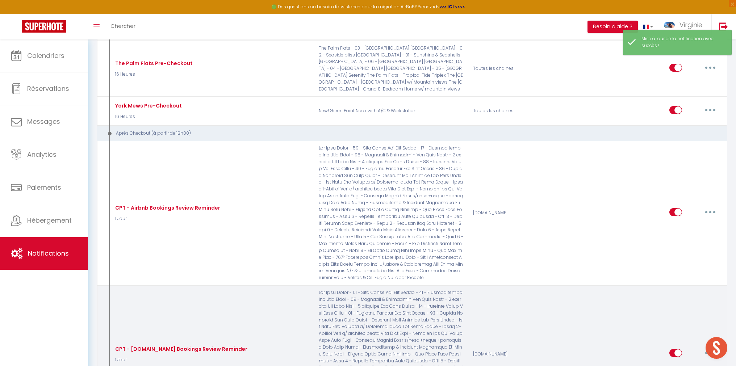
scroll to position [1556, 0]
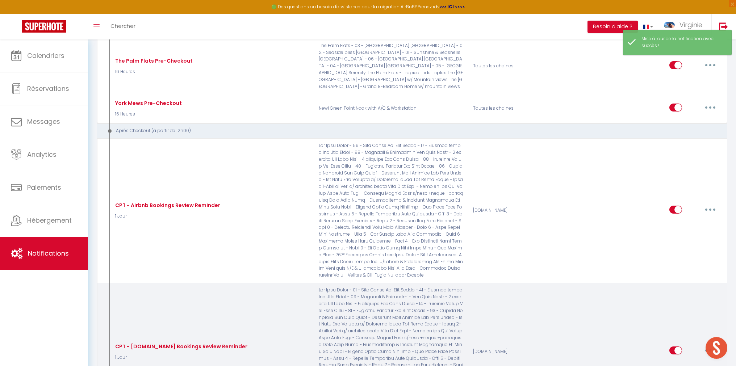
click at [709, 349] on icon "button" at bounding box center [710, 350] width 2 height 2
click at [676, 361] on link "Editer" at bounding box center [691, 367] width 54 height 12
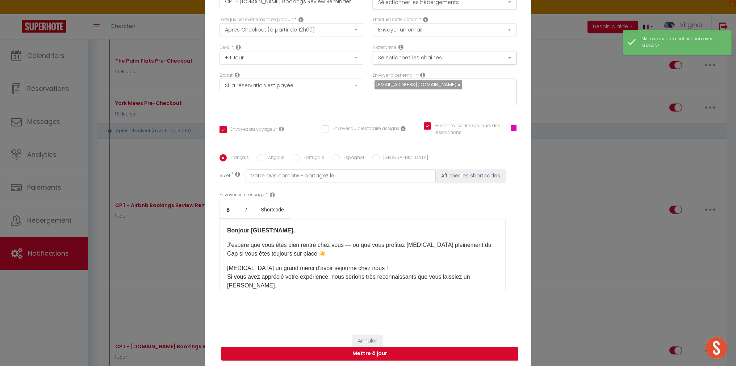
click at [429, 9] on button "Sélectionner les hébergements" at bounding box center [444, 2] width 144 height 14
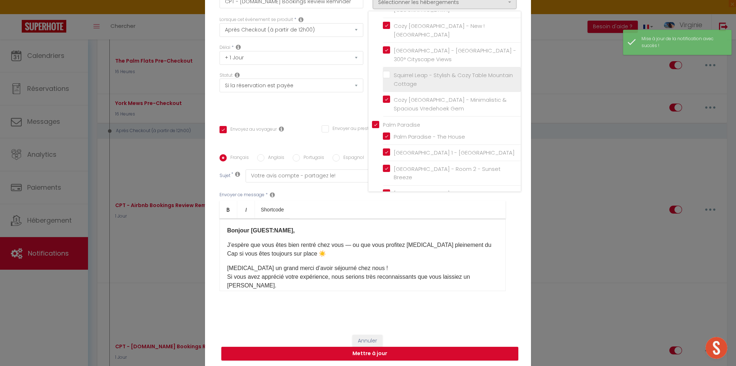
click at [409, 76] on input "Squirrel Leap - Stylish & Cozy Table Mountain Cottage" at bounding box center [452, 79] width 138 height 7
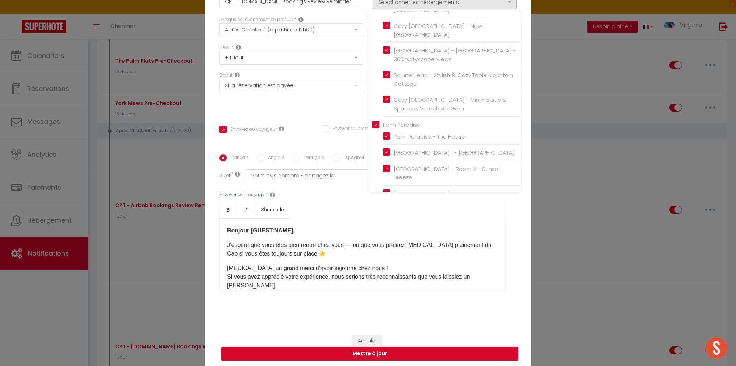
click at [436, 347] on button "Mettre à jour" at bounding box center [369, 354] width 297 height 14
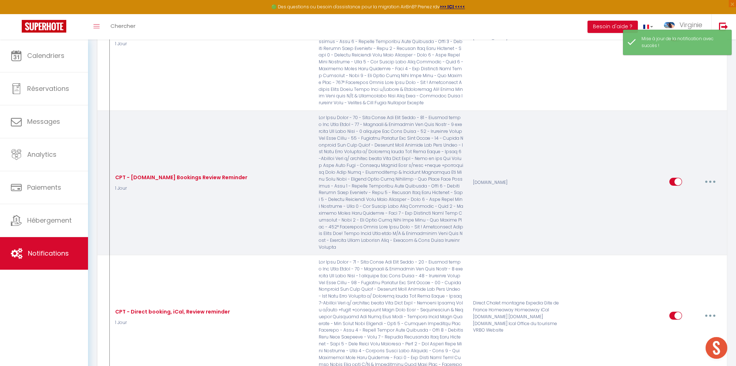
scroll to position [1737, 0]
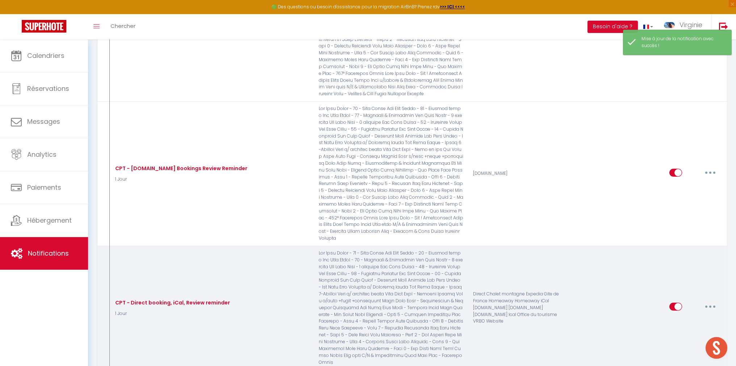
click at [712, 301] on button "button" at bounding box center [710, 307] width 20 height 12
click at [688, 317] on link "Editer" at bounding box center [691, 323] width 54 height 12
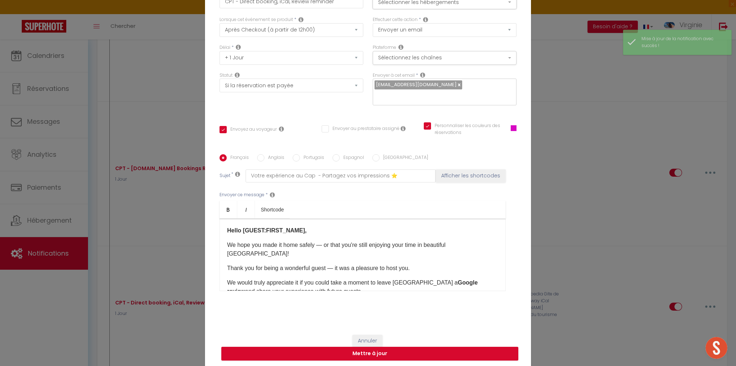
click at [449, 9] on button "Sélectionner les hébergements" at bounding box center [444, 2] width 144 height 14
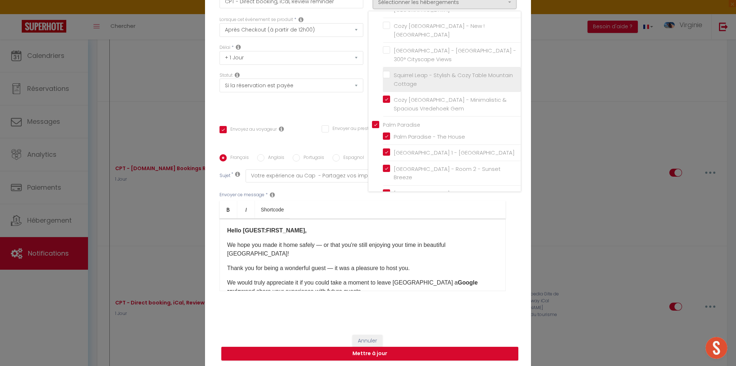
click at [407, 76] on input "Squirrel Leap - Stylish & Cozy Table Mountain Cottage" at bounding box center [452, 79] width 138 height 7
click at [412, 351] on button "Mettre à jour" at bounding box center [369, 354] width 297 height 14
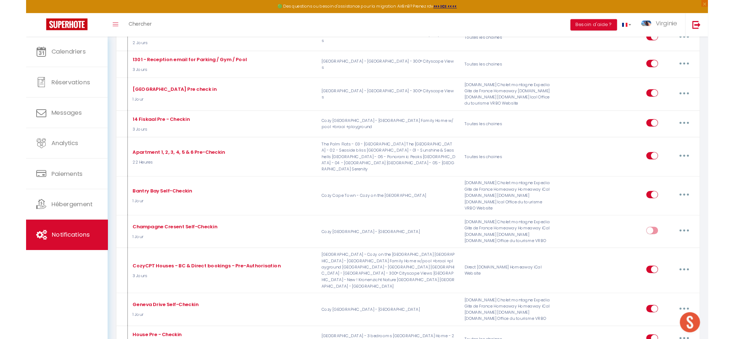
scroll to position [0, 0]
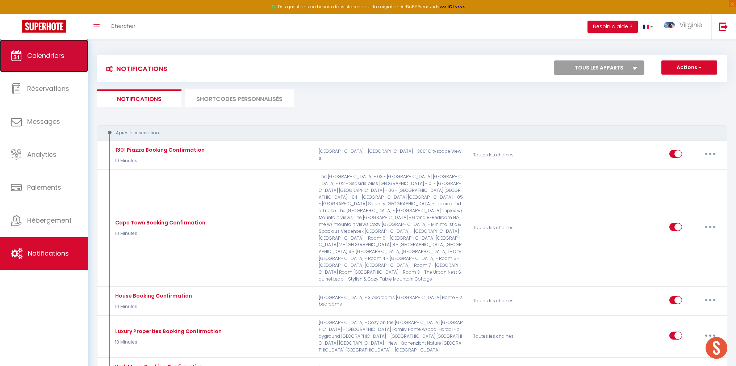
click at [60, 56] on span "Calendriers" at bounding box center [45, 55] width 37 height 9
